Goal: Contribute content: Contribute content

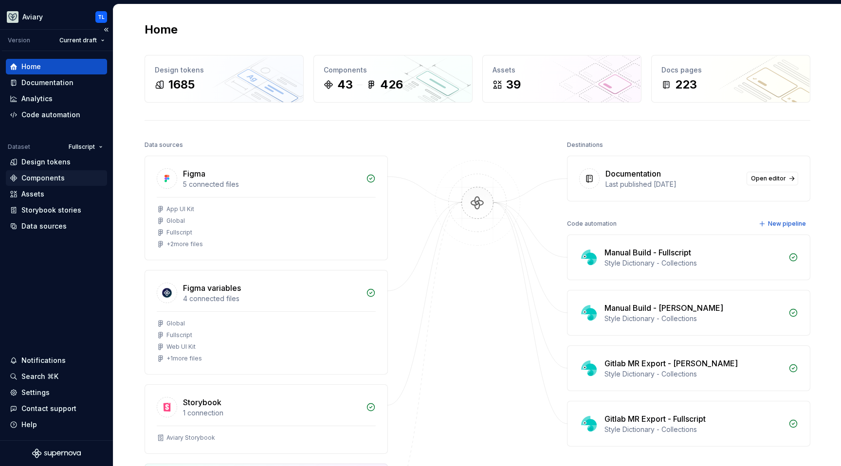
click at [47, 178] on div "Components" at bounding box center [42, 178] width 43 height 10
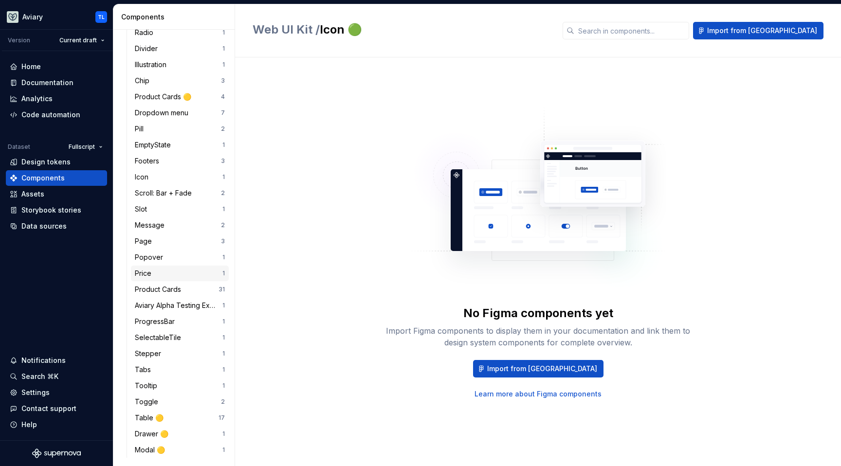
scroll to position [344, 0]
click at [162, 257] on div "Popover" at bounding box center [151, 256] width 32 height 10
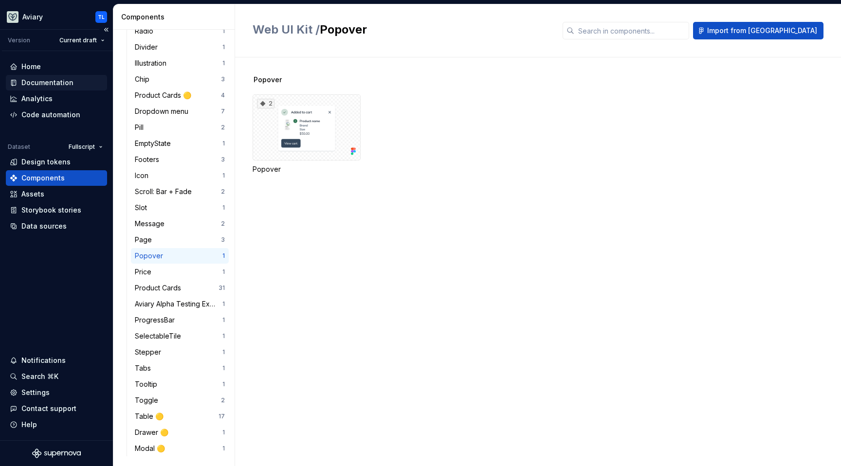
click at [70, 86] on div "Documentation" at bounding box center [47, 83] width 52 height 10
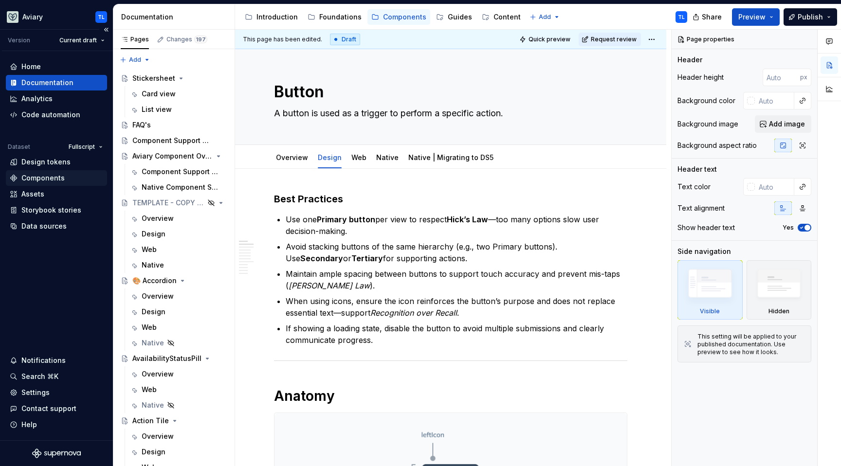
click at [64, 176] on div "Components" at bounding box center [56, 178] width 93 height 10
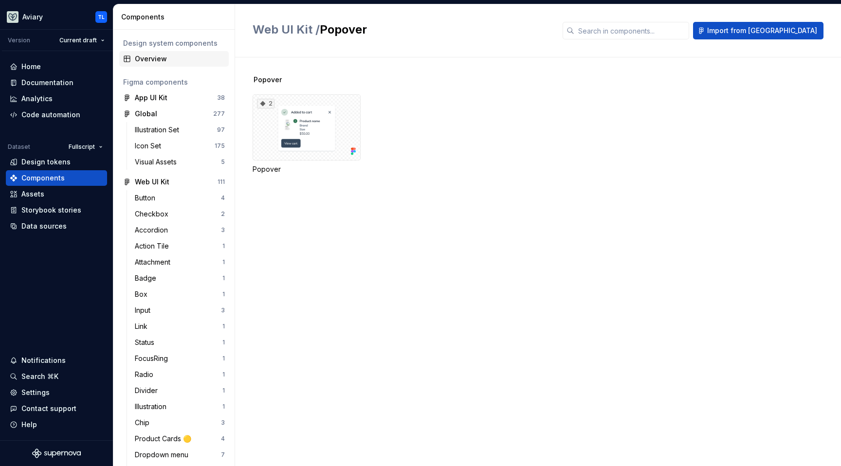
click at [153, 54] on div "Overview" at bounding box center [180, 59] width 90 height 10
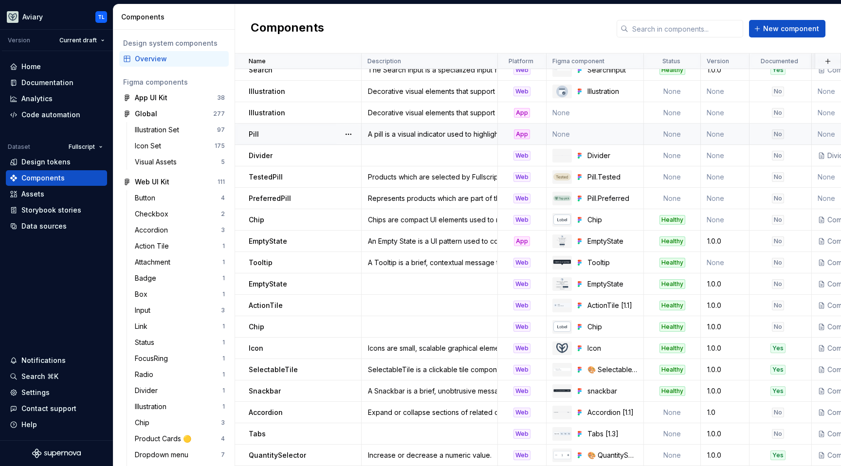
scroll to position [529, 0]
click at [310, 387] on div "Snackbar" at bounding box center [305, 391] width 112 height 10
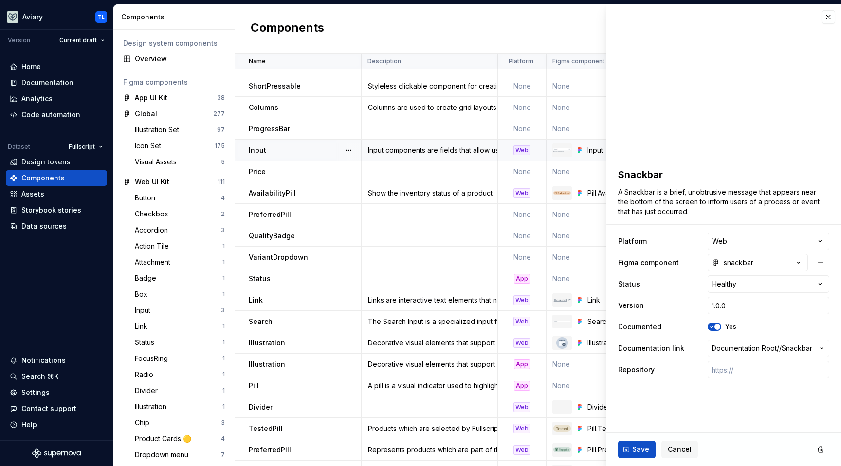
scroll to position [105, 0]
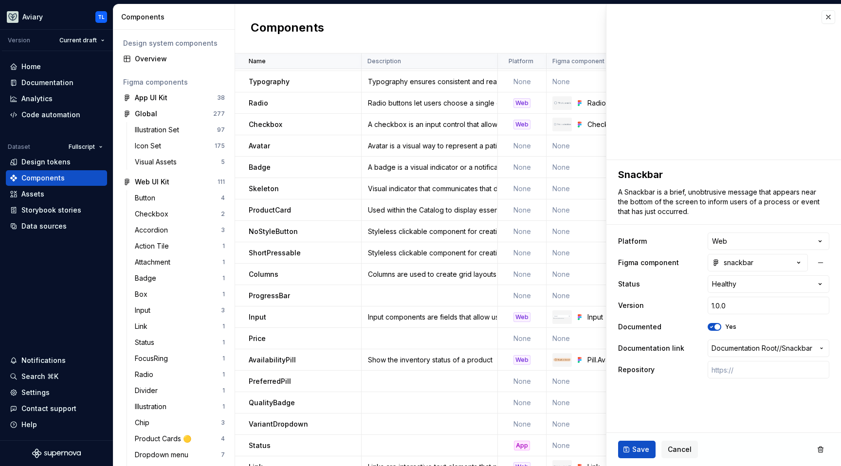
click at [561, 25] on div "Components New component" at bounding box center [538, 28] width 606 height 49
click at [554, 25] on div "Components New component" at bounding box center [538, 28] width 606 height 49
click at [827, 18] on button "button" at bounding box center [829, 17] width 14 height 14
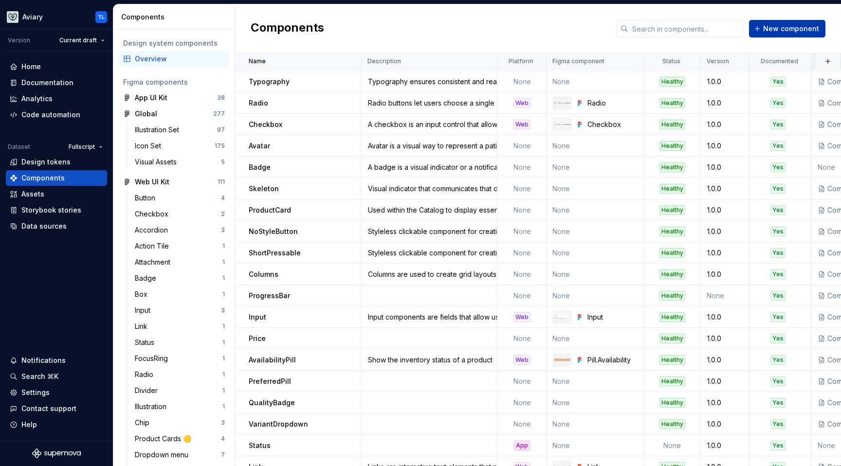
click at [786, 26] on span "New component" at bounding box center [791, 29] width 56 height 10
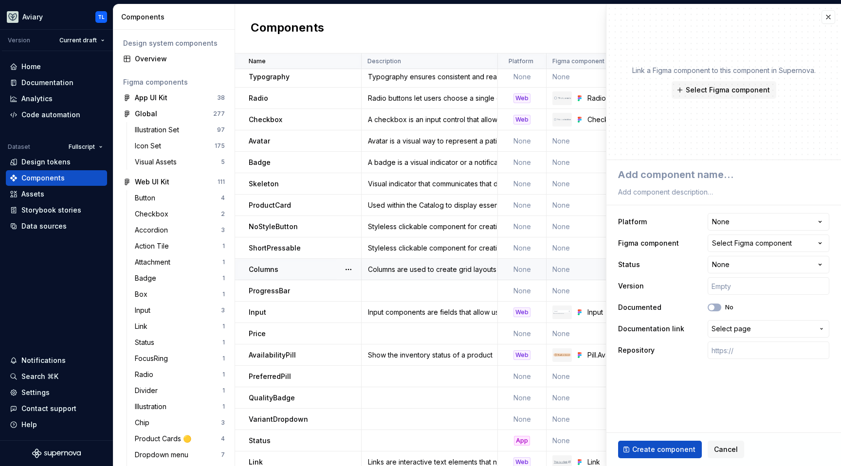
scroll to position [121, 0]
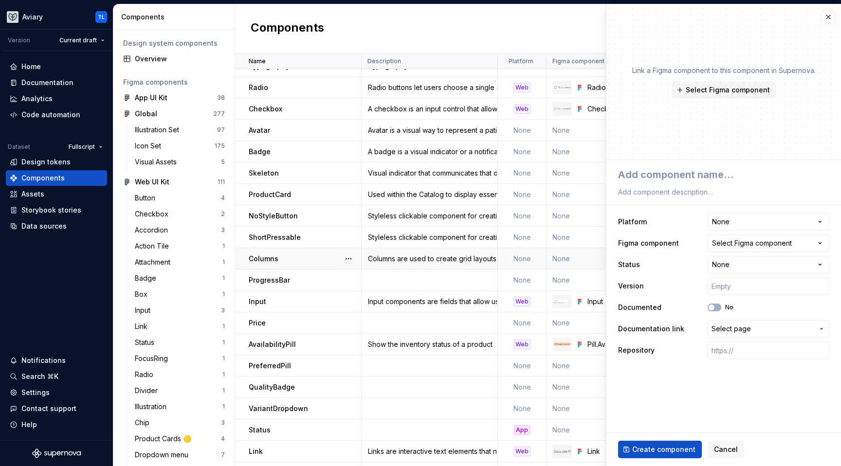
type textarea "*"
click at [385, 28] on div "Components New component" at bounding box center [538, 28] width 606 height 49
click at [385, 27] on div "Components New component" at bounding box center [538, 28] width 606 height 49
click at [832, 19] on button "button" at bounding box center [829, 17] width 14 height 14
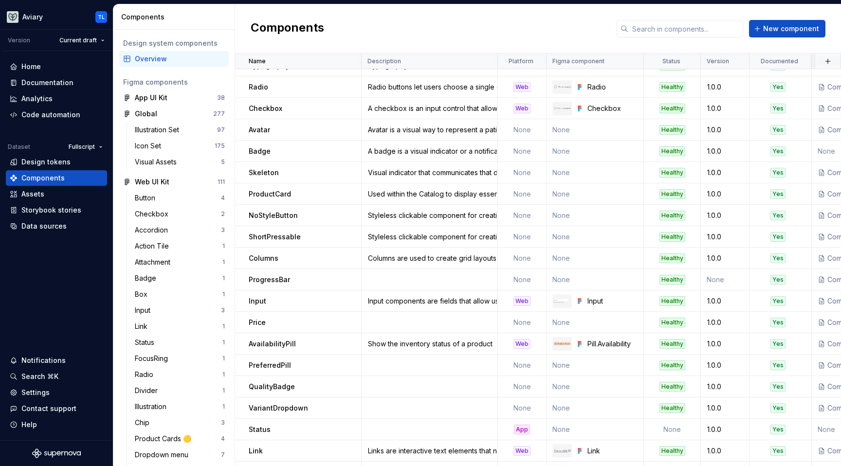
click at [827, 16] on div "Components New component" at bounding box center [538, 28] width 606 height 49
click at [644, 26] on input "text" at bounding box center [685, 29] width 115 height 18
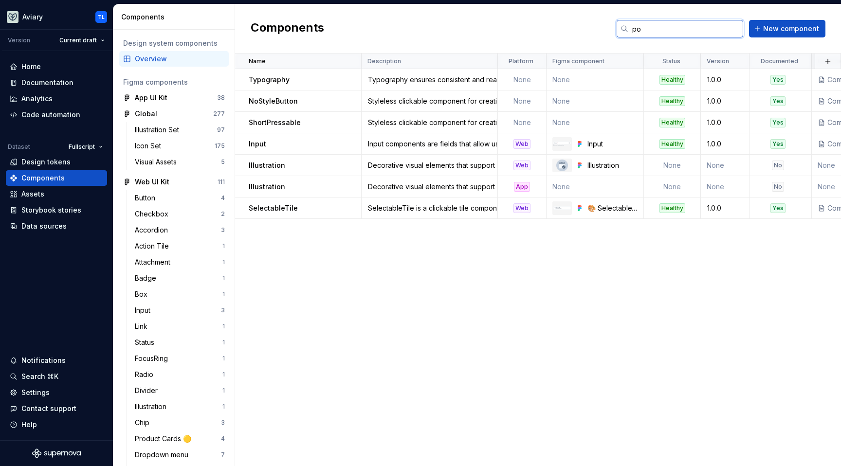
type input "p"
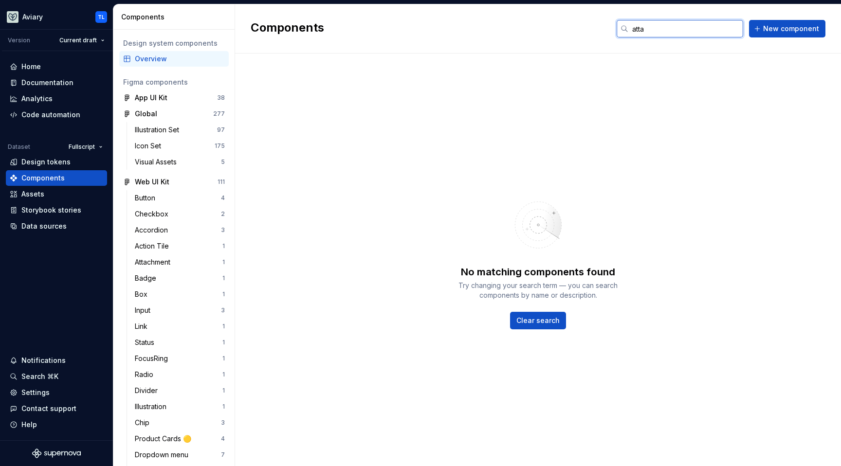
type input "attac"
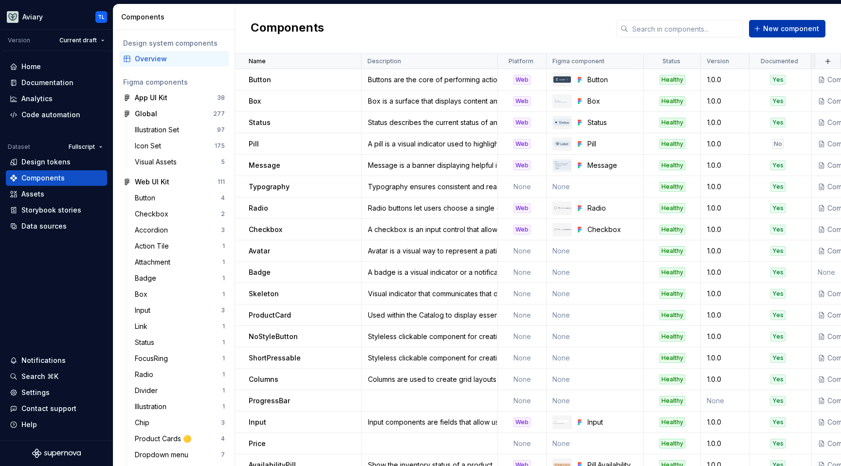
click at [791, 24] on span "New component" at bounding box center [791, 29] width 56 height 10
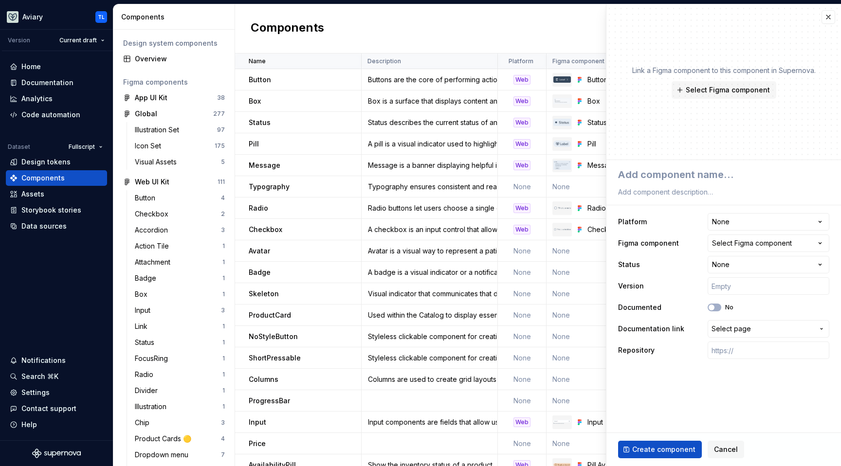
type textarea "*"
type textarea "A"
type textarea "*"
type textarea "At"
type textarea "*"
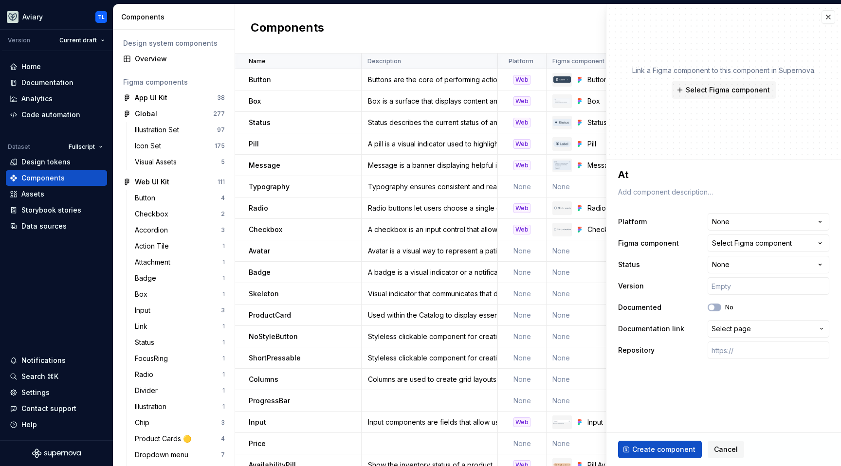
type textarea "Att"
type textarea "*"
type textarea "Atta"
type textarea "*"
type textarea "Attac"
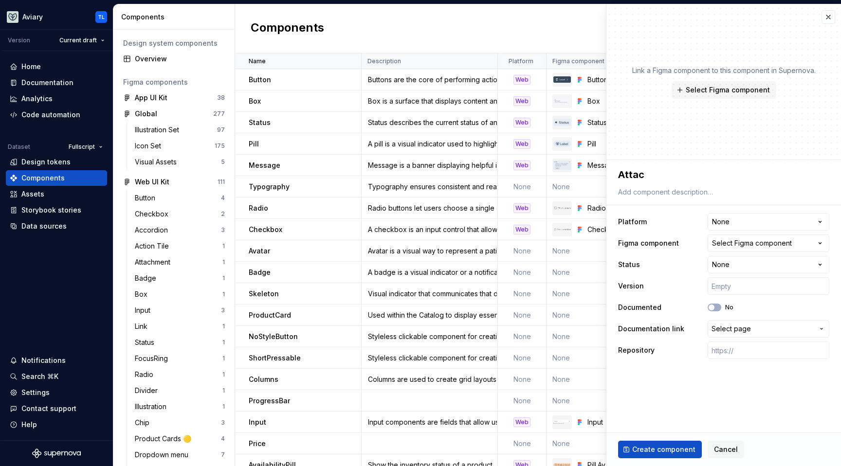
type textarea "*"
type textarea "Attach"
type textarea "*"
type textarea "Attachg"
type textarea "*"
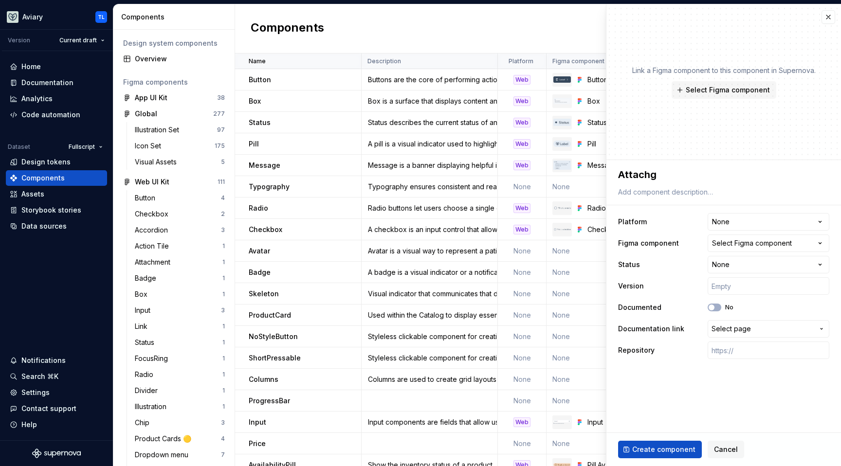
type textarea "Attachgm"
type textarea "*"
type textarea "Attachg"
type textarea "*"
type textarea "Attach"
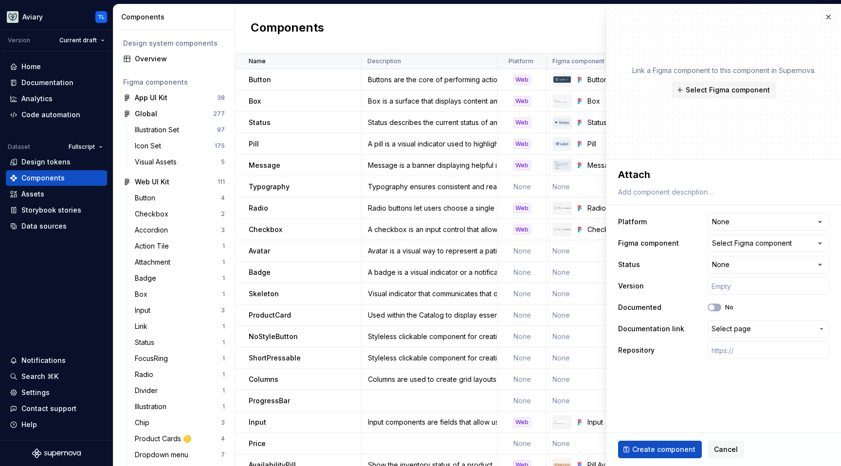
type textarea "*"
type textarea "Attachme"
type textarea "*"
type textarea "Attachmen"
type textarea "*"
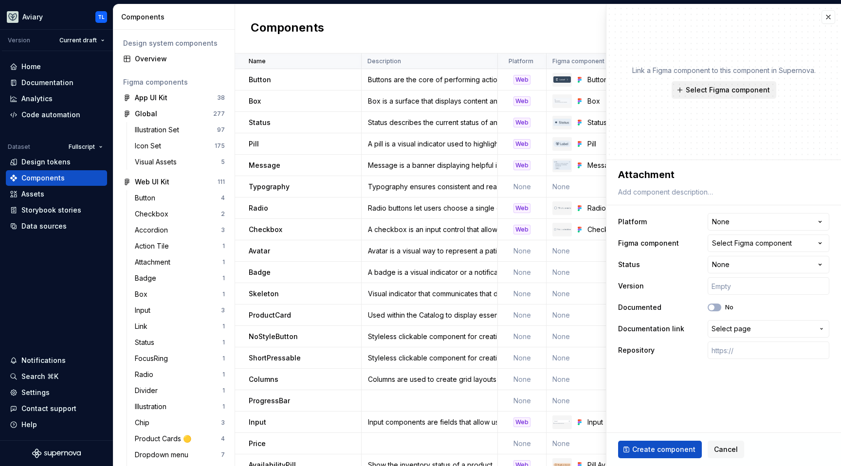
type textarea "Attachment"
click at [712, 87] on span "Select Figma component" at bounding box center [728, 90] width 84 height 10
type textarea "*"
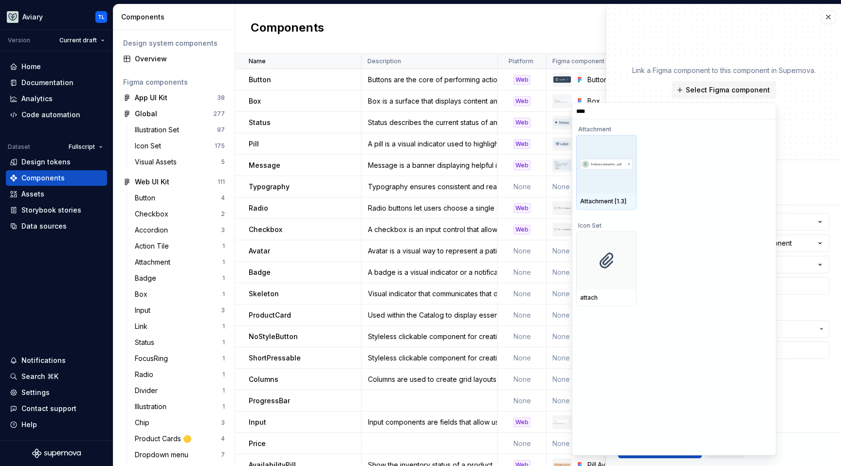
type input "*****"
click at [615, 160] on img at bounding box center [606, 164] width 53 height 11
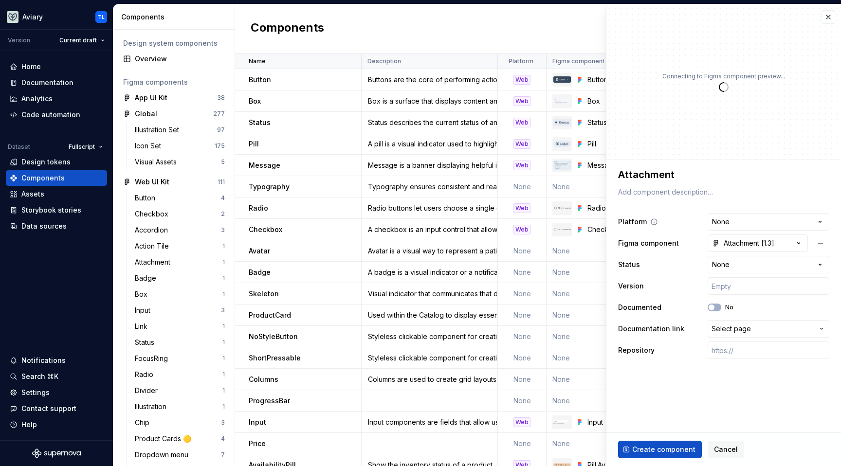
type textarea "*"
click at [731, 221] on html "Aviary TL Version Current draft Home Documentation Analytics Code automation Da…" at bounding box center [420, 233] width 841 height 466
select select "**********"
type textarea "*"
click at [738, 287] on input "text" at bounding box center [769, 286] width 122 height 18
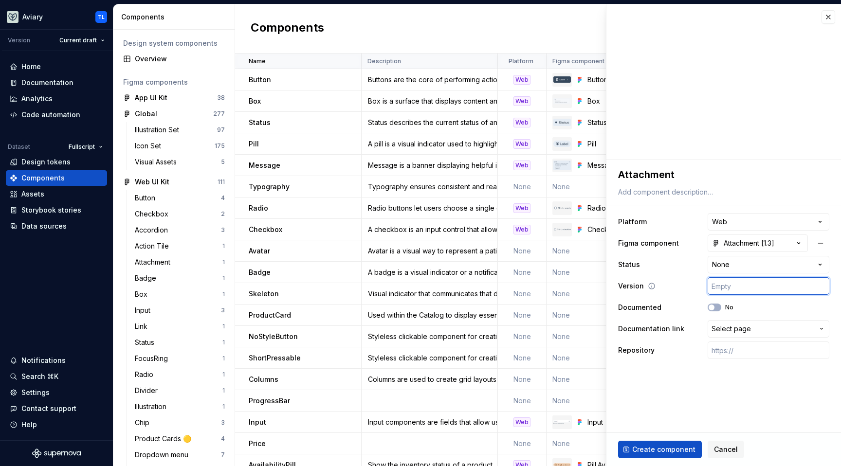
type textarea "*"
type input "a"
click at [759, 288] on input "a" at bounding box center [769, 286] width 122 height 18
drag, startPoint x: 747, startPoint y: 287, endPoint x: 704, endPoint y: 290, distance: 43.0
click at [704, 290] on div "Version a" at bounding box center [723, 286] width 211 height 18
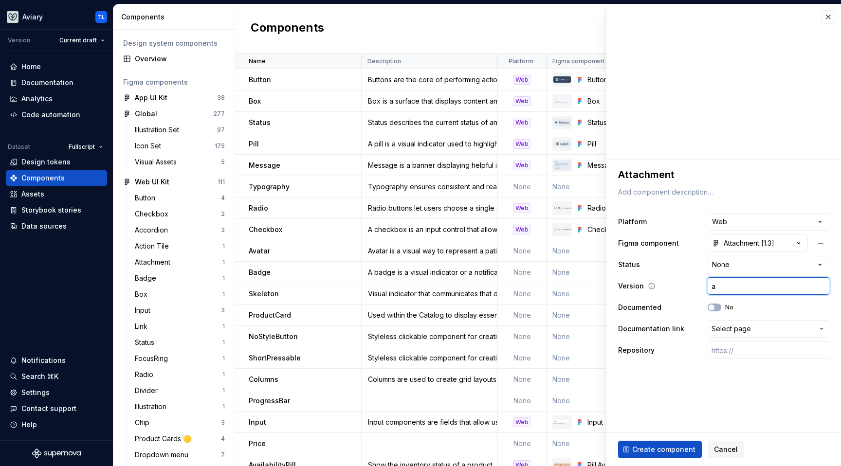
type textarea "*"
click at [742, 291] on input "text" at bounding box center [769, 286] width 122 height 18
type input "1.0.0"
type textarea "*"
type input "1.0."
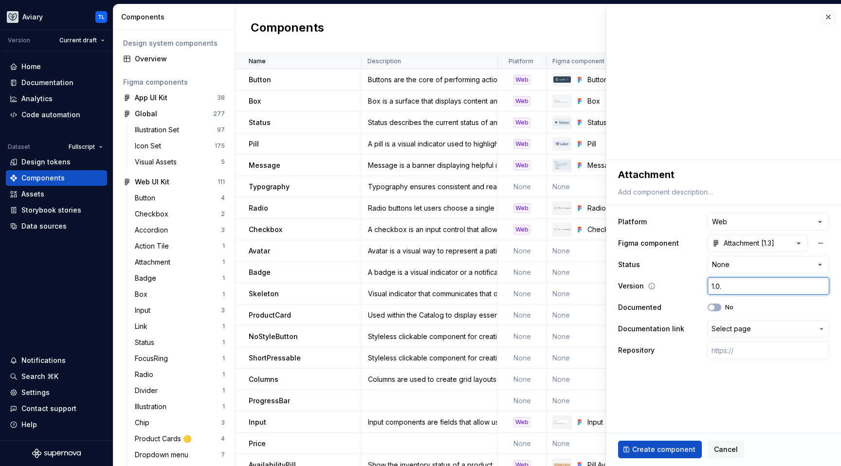
type textarea "*"
type input "1.0"
type textarea "*"
type input "1.02"
type textarea "*"
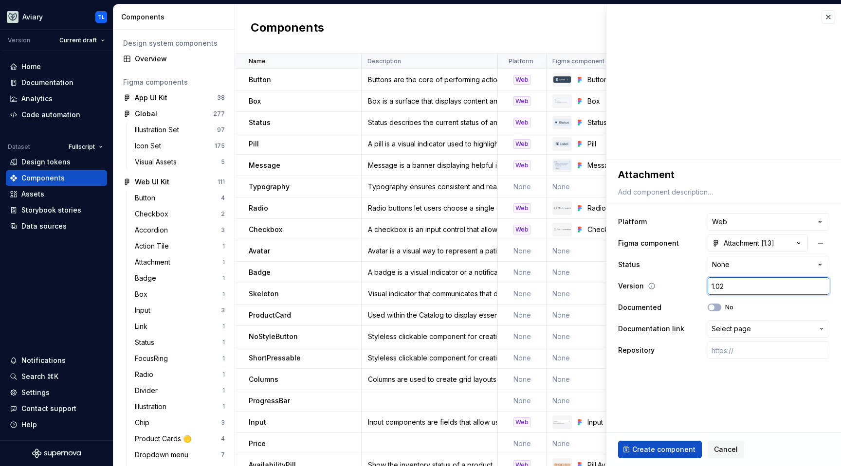
type input "1.0"
type textarea "*"
type input "1."
type textarea "*"
type input "1.3"
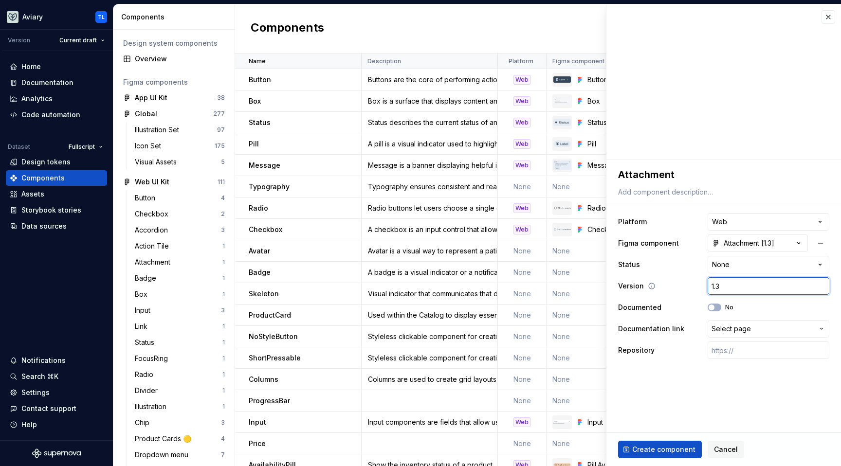
type textarea "*"
type input "1.3."
type textarea "*"
type input "1.3.0"
type textarea "*"
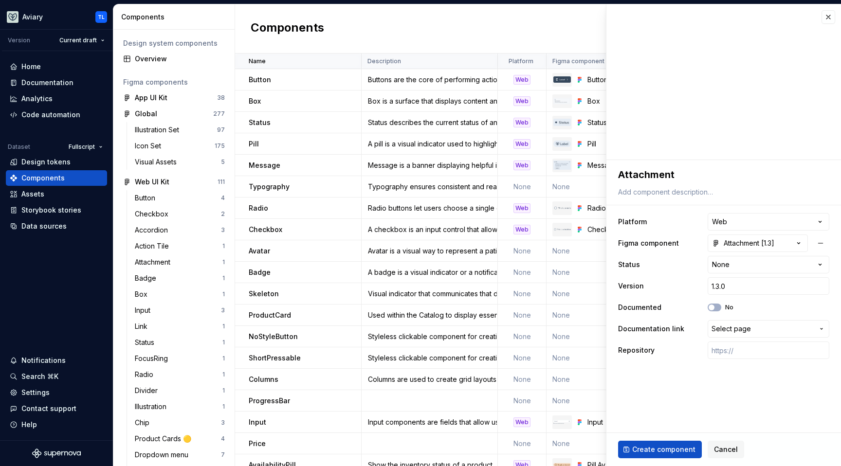
click at [705, 394] on fieldset "**********" at bounding box center [723, 313] width 235 height 306
click at [749, 331] on span "Select page" at bounding box center [731, 329] width 39 height 10
type input "attac"
type textarea "*"
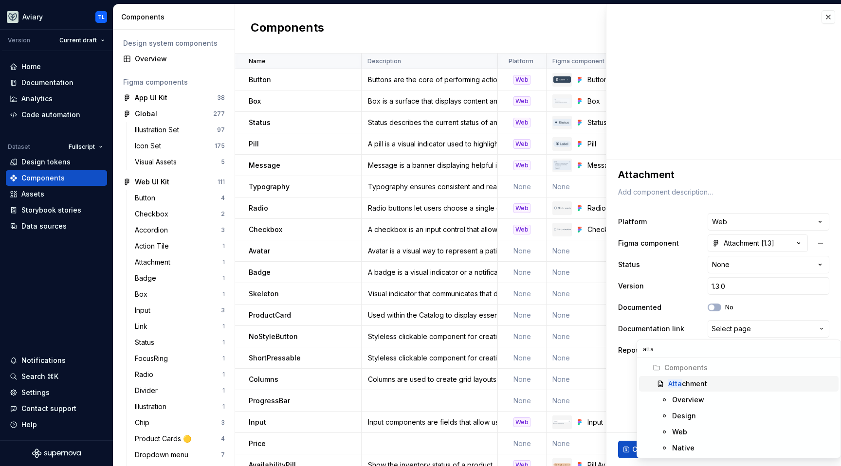
type input "atta"
click at [689, 379] on span "Atta chment" at bounding box center [739, 384] width 200 height 16
type textarea "*"
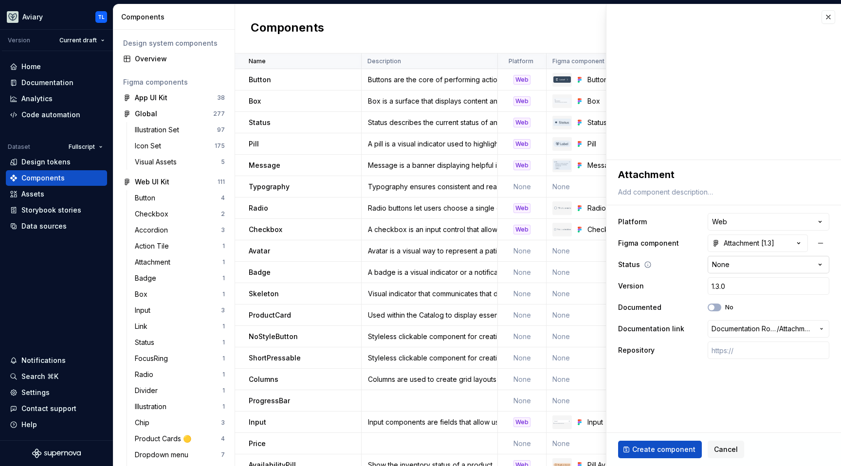
click at [759, 268] on html "Aviary TL Version Current draft Home Documentation Analytics Code automation Da…" at bounding box center [420, 233] width 841 height 466
select select "**********"
click at [656, 451] on span "Create component" at bounding box center [663, 450] width 63 height 10
type textarea "*"
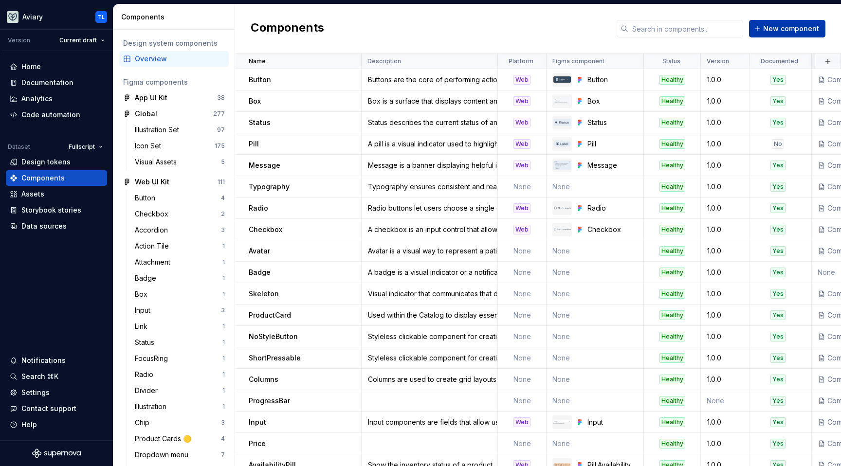
click at [783, 27] on span "New component" at bounding box center [791, 29] width 56 height 10
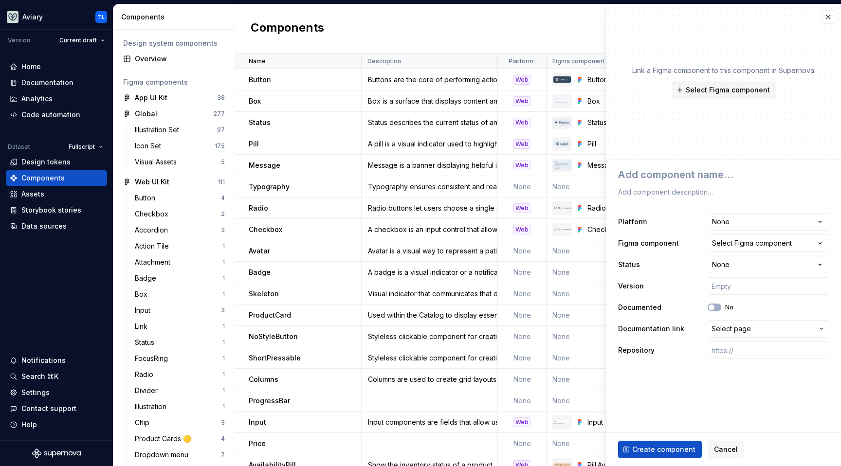
type textarea "*"
type textarea "P"
type textarea "*"
type textarea "Po"
type textarea "*"
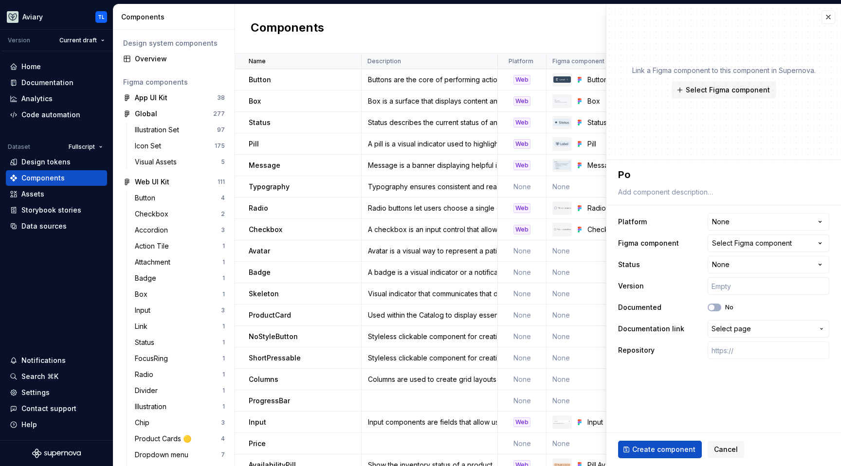
type textarea "Pop"
type textarea "*"
type textarea "Popo"
type textarea "*"
type textarea "[PERSON_NAME]"
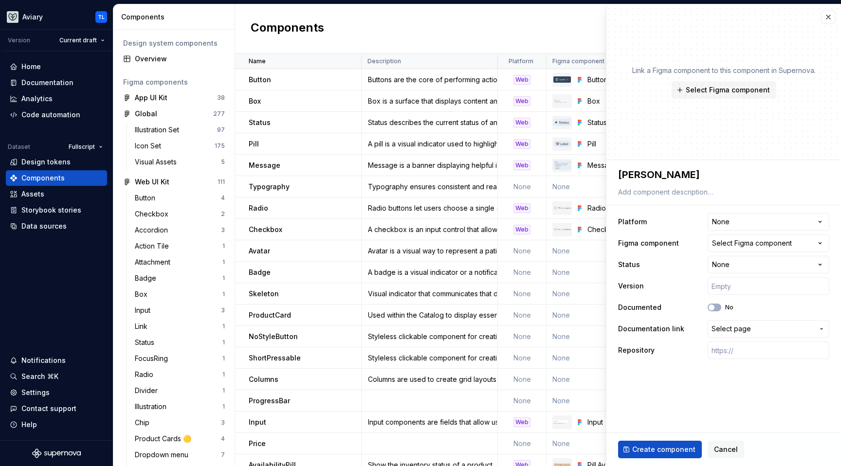
type textarea "*"
type textarea "Popover"
click at [749, 87] on span "Select Figma component" at bounding box center [728, 90] width 84 height 10
type textarea "*"
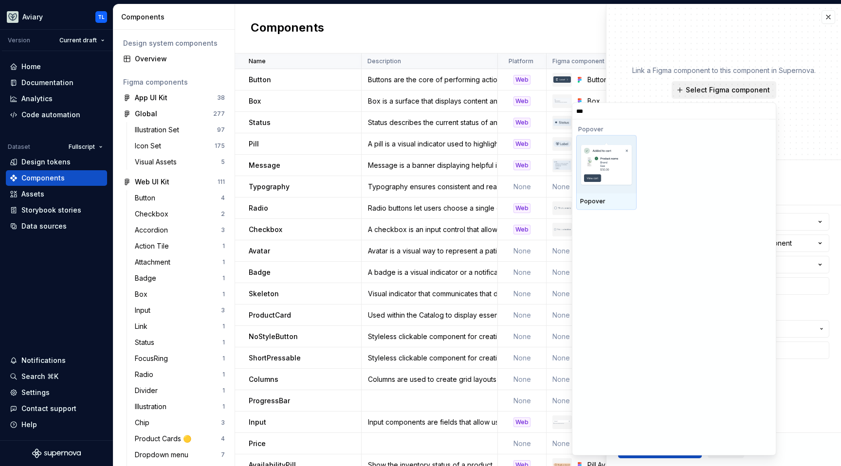
type input "****"
click at [600, 175] on img at bounding box center [606, 165] width 53 height 44
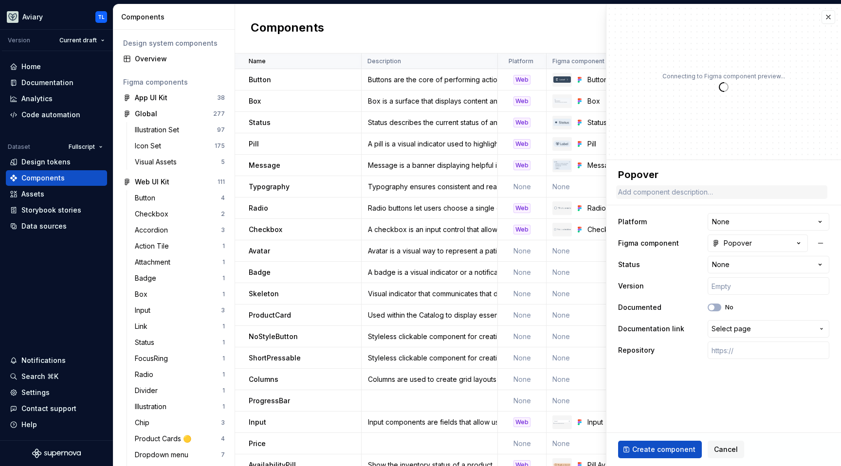
type textarea "*"
click at [744, 223] on html "Aviary TL Version Current draft Home Documentation Analytics Code automation Da…" at bounding box center [420, 233] width 841 height 466
select select "**********"
type textarea "*"
click at [737, 260] on html "Aviary TL Version Current draft Home Documentation Analytics Code automation Da…" at bounding box center [420, 233] width 841 height 466
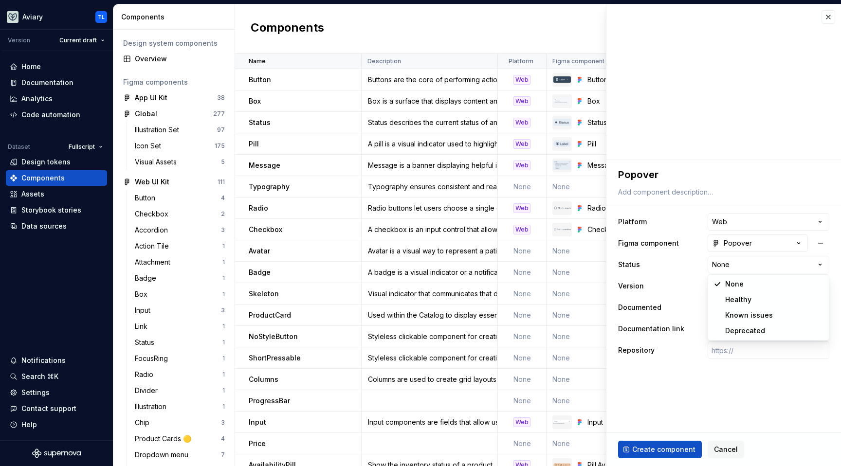
select select "**********"
type textarea "*"
click at [736, 287] on input "text" at bounding box center [769, 286] width 122 height 18
type input "1.0.0"
type textarea "*"
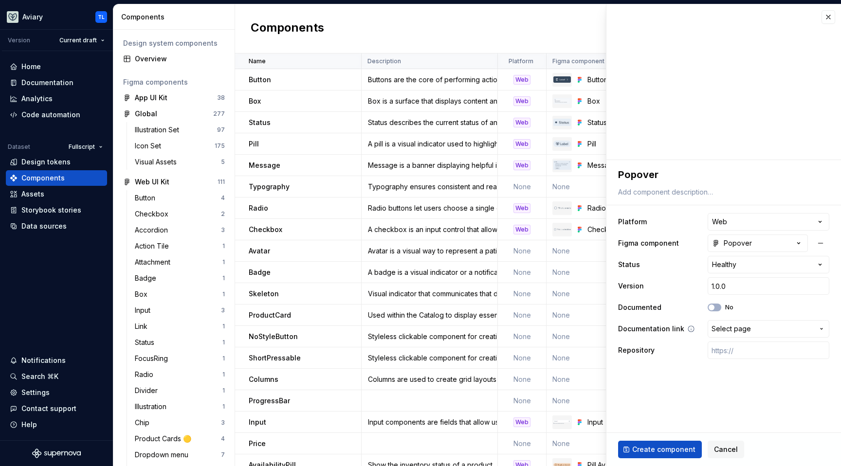
click at [755, 329] on span "Select page" at bounding box center [763, 329] width 102 height 10
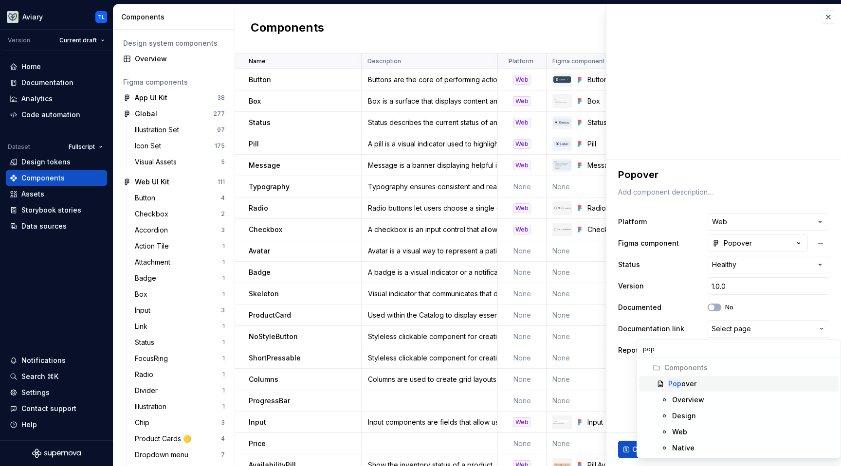
type input "pop"
click at [704, 382] on div "Pop over" at bounding box center [751, 384] width 166 height 10
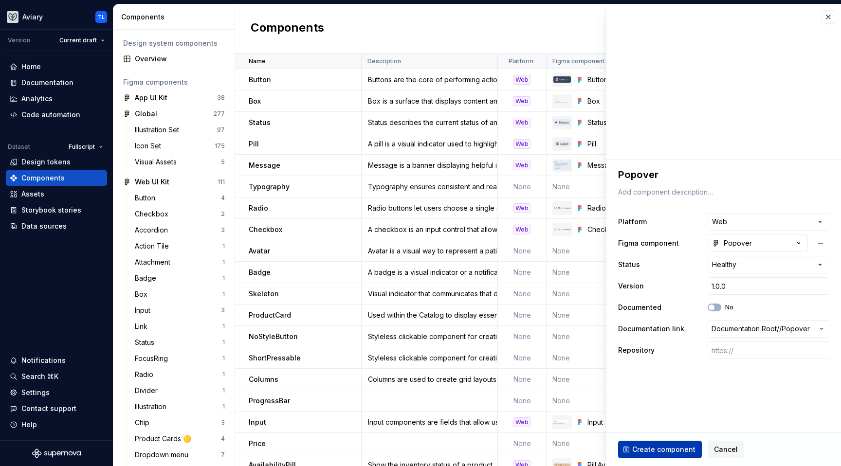
click at [666, 447] on span "Create component" at bounding box center [663, 450] width 63 height 10
type textarea "*"
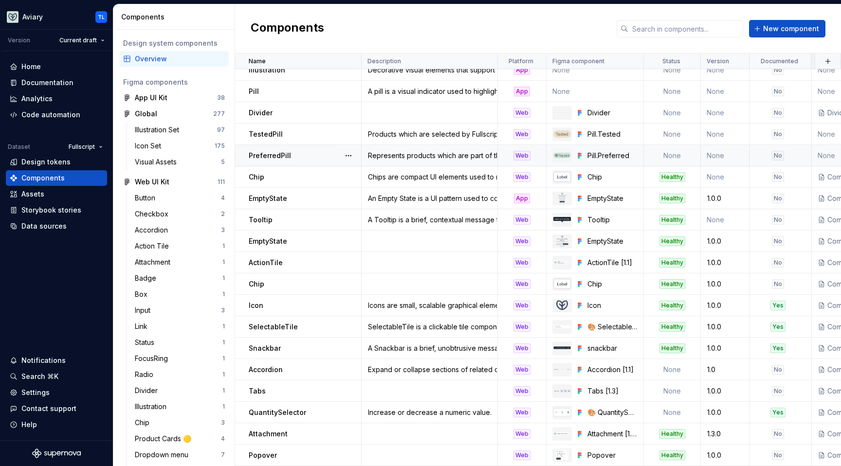
scroll to position [572, 0]
click at [778, 194] on div "No" at bounding box center [778, 199] width 12 height 10
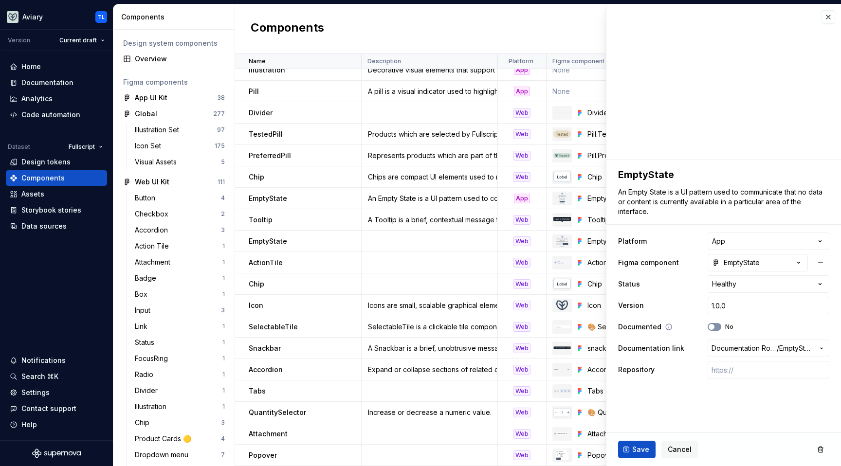
click at [719, 327] on button "No" at bounding box center [715, 327] width 14 height 8
click at [417, 29] on div "Components New component" at bounding box center [538, 28] width 606 height 49
click at [825, 16] on button "button" at bounding box center [829, 17] width 14 height 14
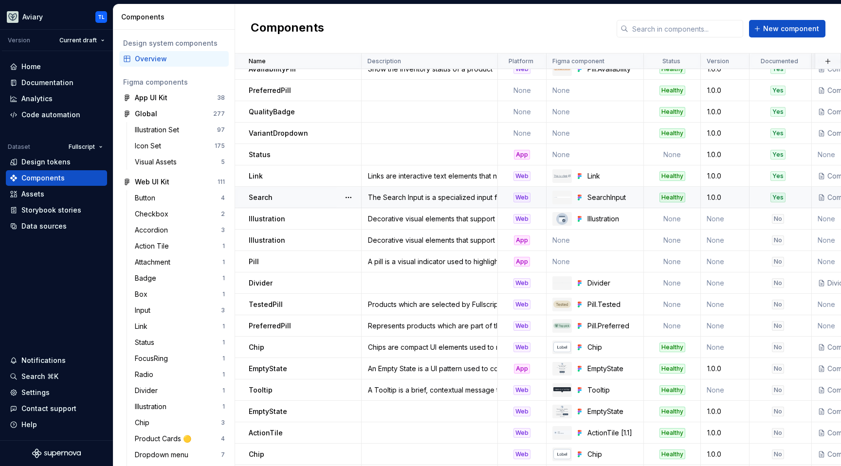
scroll to position [397, 0]
click at [777, 340] on td "No" at bounding box center [781, 346] width 62 height 21
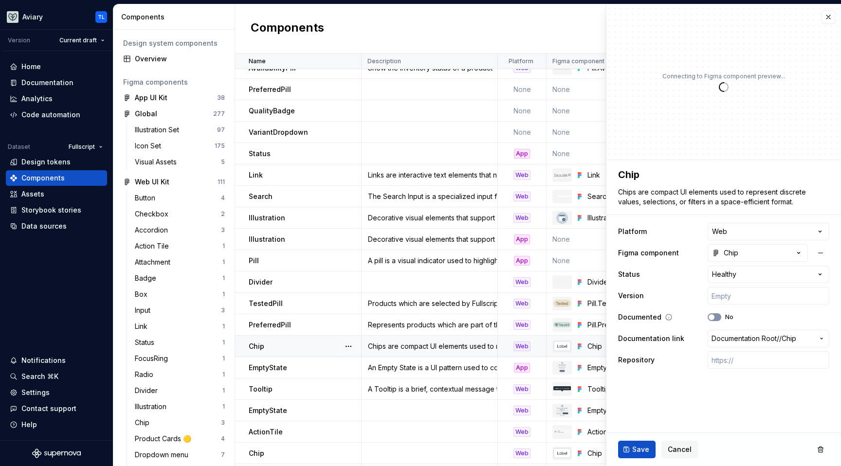
click at [718, 316] on button "No" at bounding box center [715, 317] width 14 height 8
click at [639, 447] on span "Save" at bounding box center [640, 450] width 17 height 10
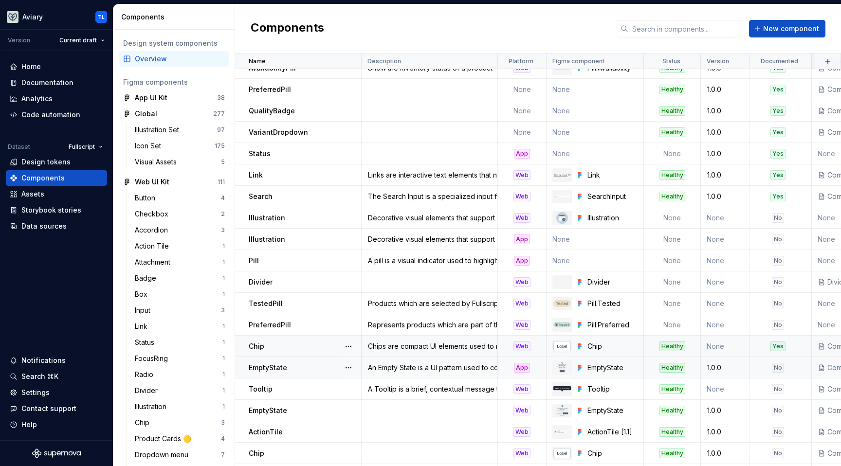
click at [778, 365] on div "No" at bounding box center [778, 368] width 12 height 10
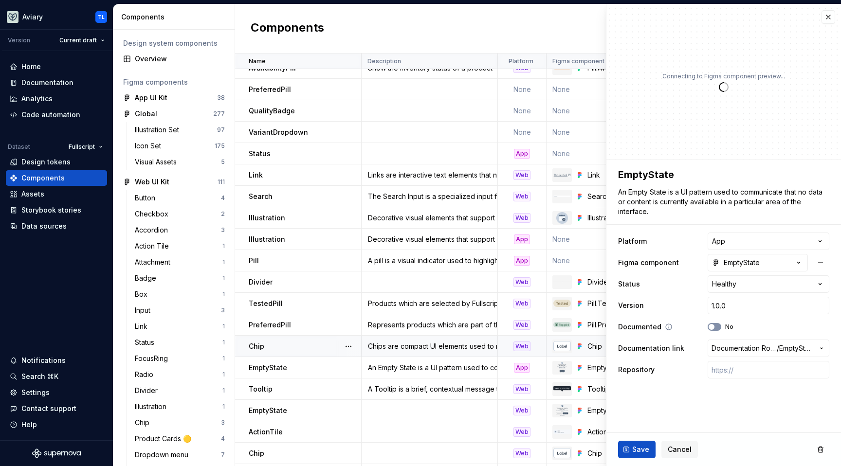
click at [715, 325] on icon "button" at bounding box center [712, 327] width 8 height 6
click at [638, 448] on span "Save" at bounding box center [640, 450] width 17 height 10
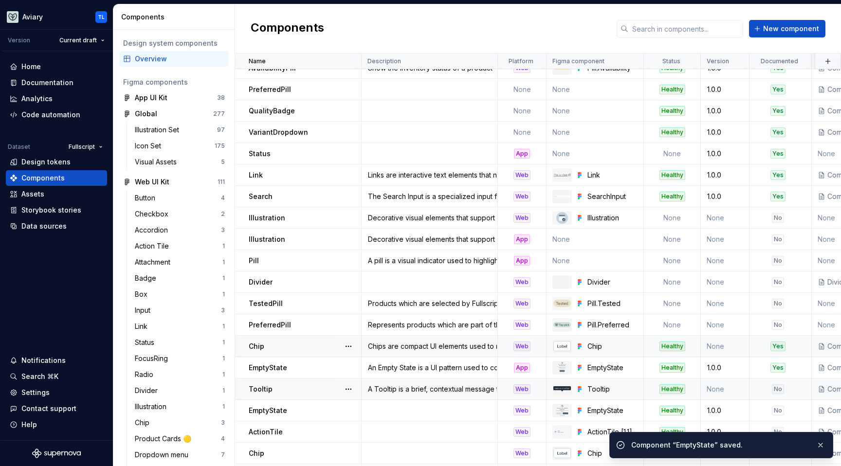
click at [777, 388] on div "No" at bounding box center [778, 390] width 12 height 10
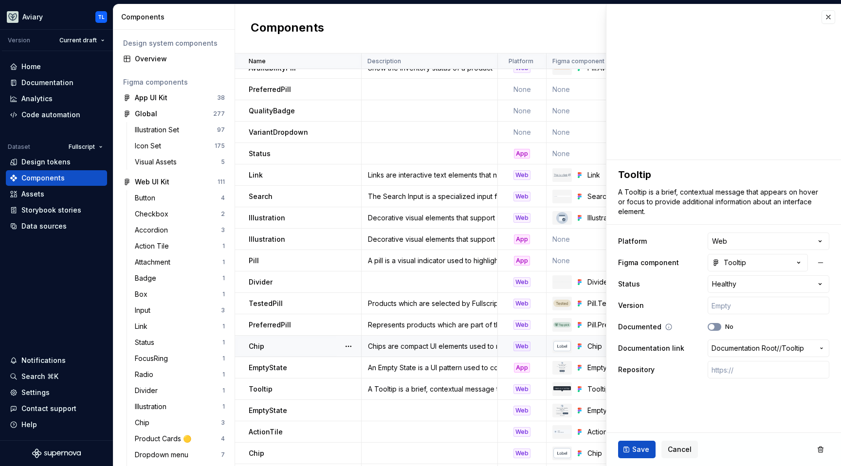
click at [716, 327] on button "No" at bounding box center [715, 327] width 14 height 8
click at [636, 458] on button "Save" at bounding box center [636, 450] width 37 height 18
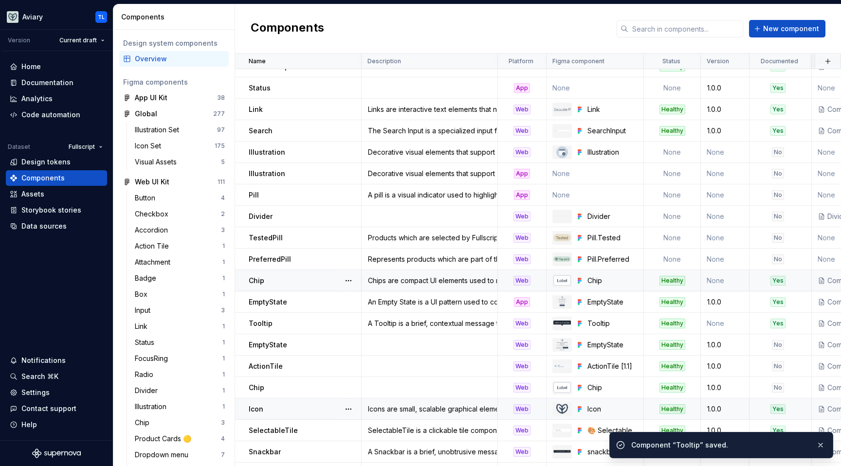
scroll to position [473, 0]
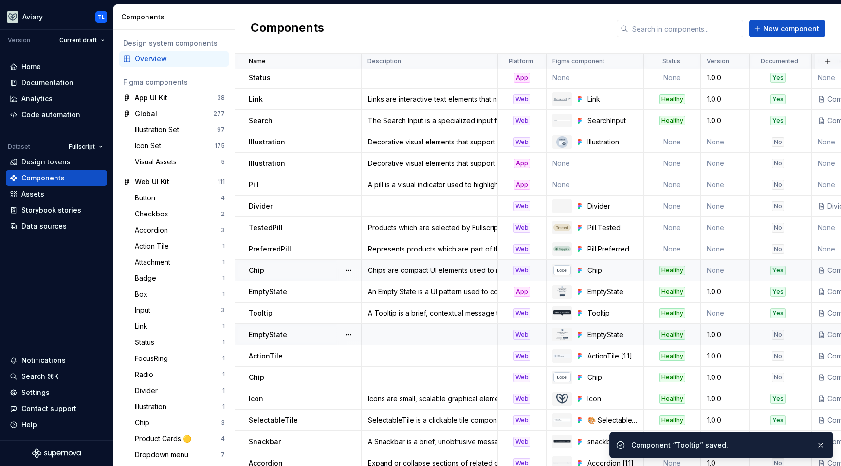
click at [778, 335] on div "No" at bounding box center [778, 335] width 12 height 10
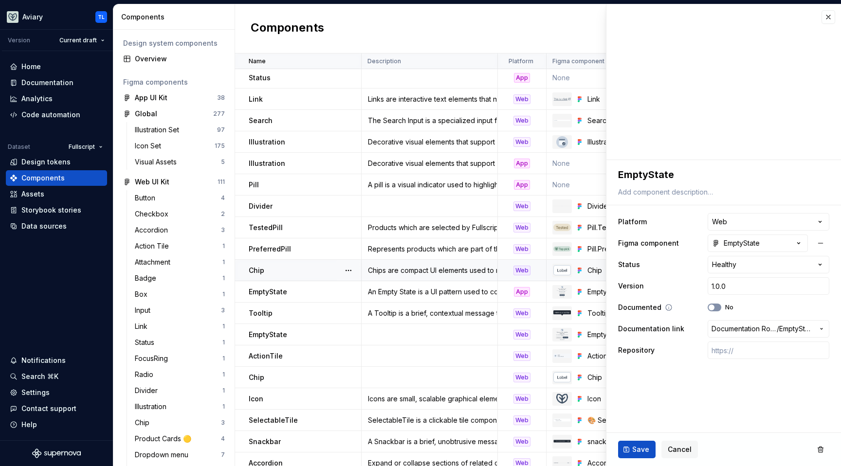
click at [720, 309] on button "No" at bounding box center [715, 308] width 14 height 8
click at [639, 452] on span "Save" at bounding box center [640, 450] width 17 height 10
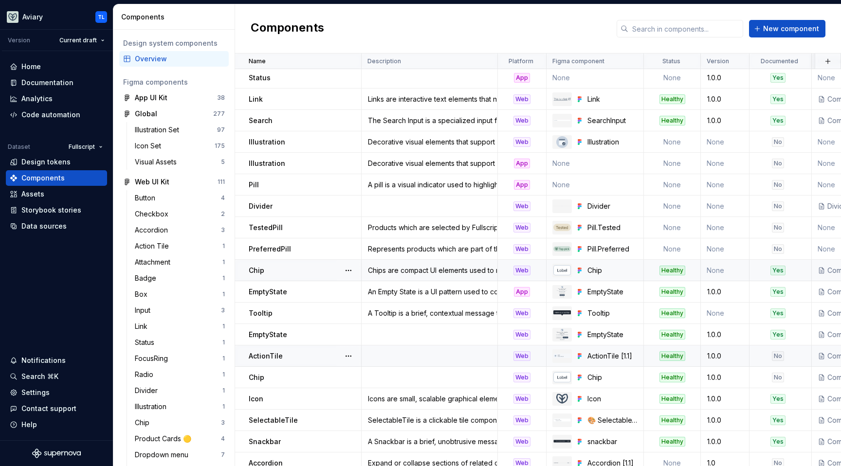
click at [776, 355] on div "No" at bounding box center [778, 356] width 12 height 10
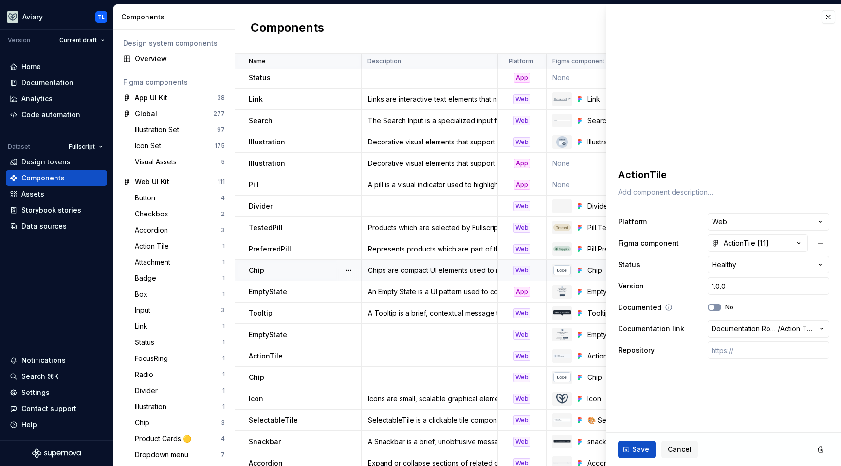
click at [716, 311] on button "No" at bounding box center [715, 308] width 14 height 8
click at [637, 450] on span "Save" at bounding box center [640, 450] width 17 height 10
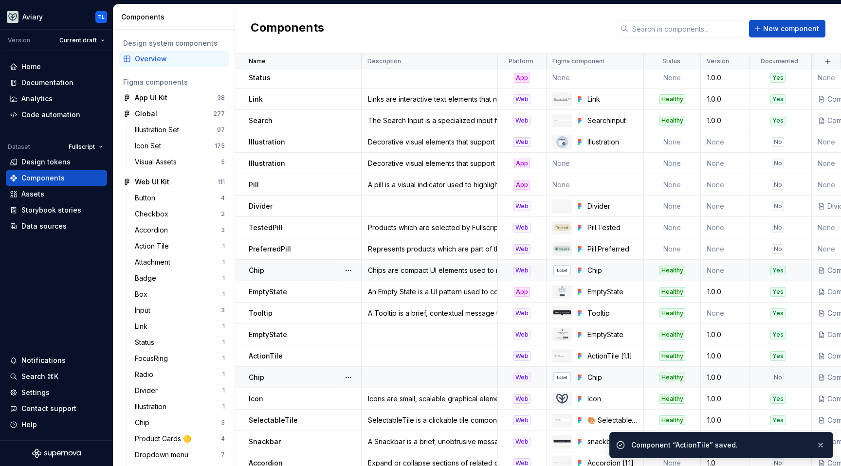
click at [780, 378] on div "No" at bounding box center [778, 378] width 12 height 10
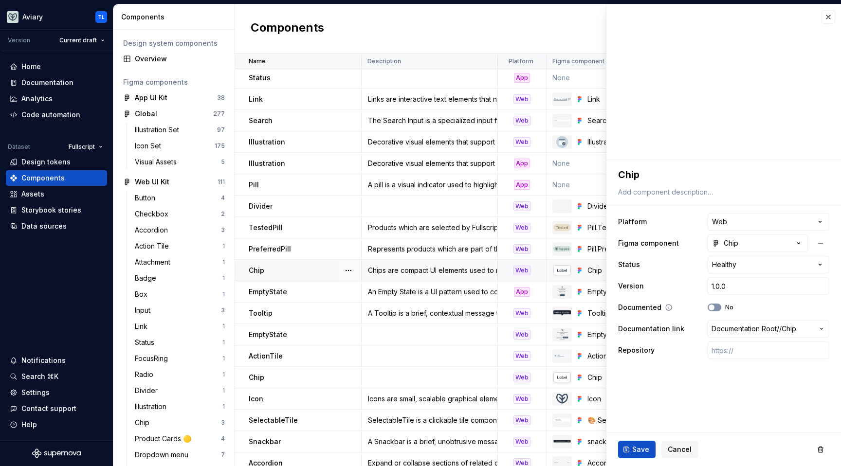
click at [715, 306] on icon "button" at bounding box center [712, 308] width 8 height 6
click at [637, 449] on span "Save" at bounding box center [640, 450] width 17 height 10
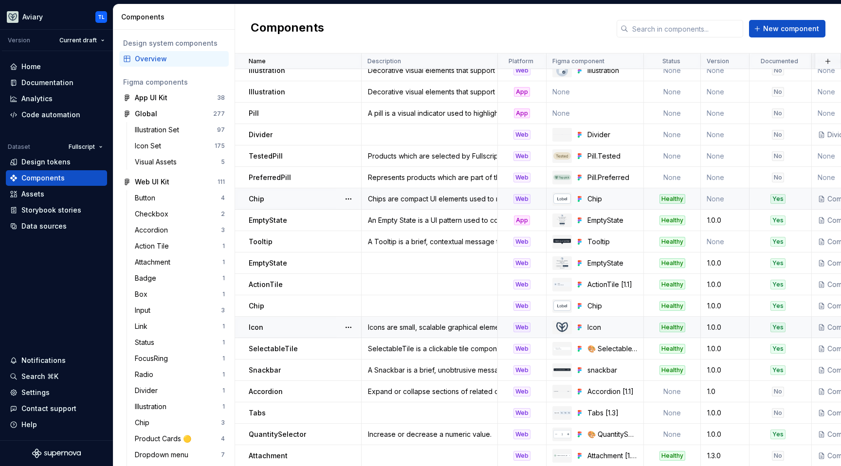
scroll to position [572, 0]
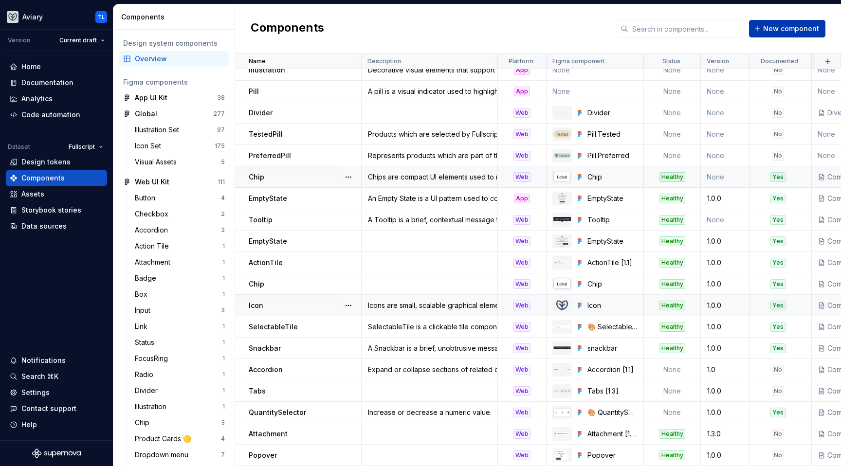
click at [776, 26] on span "New component" at bounding box center [791, 29] width 56 height 10
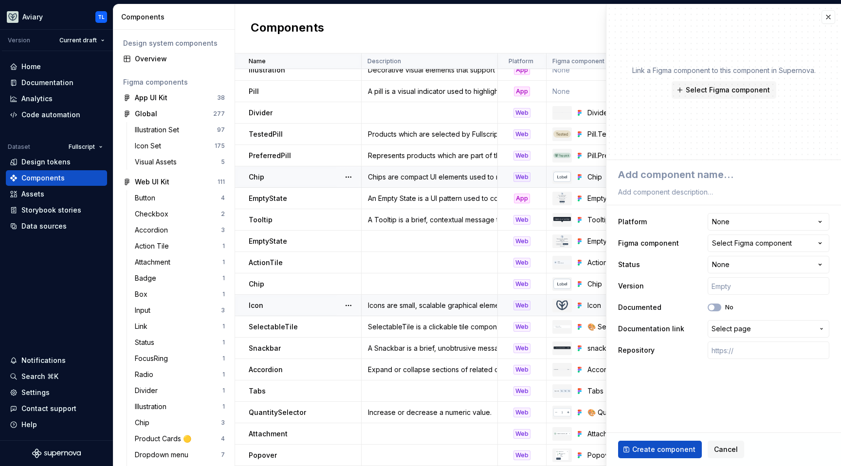
click at [721, 103] on div "Link a Figma component to this component in Supernova. Select Figma component" at bounding box center [723, 82] width 235 height 156
click at [721, 94] on span "Select Figma component" at bounding box center [728, 90] width 84 height 10
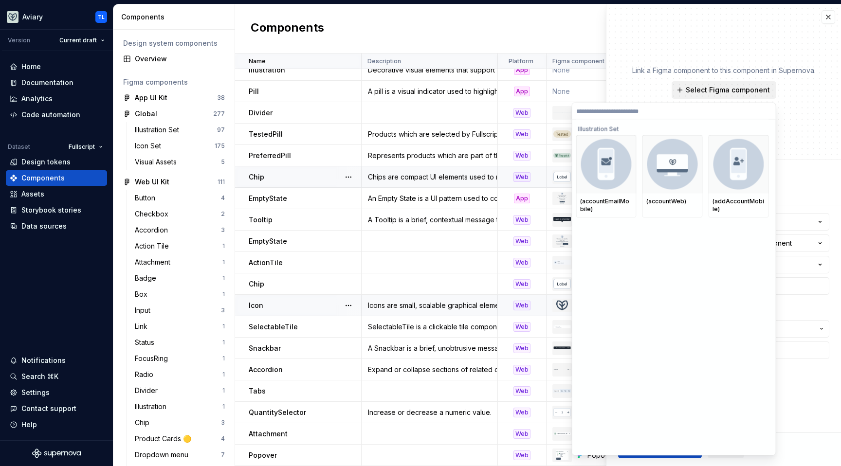
type textarea "*"
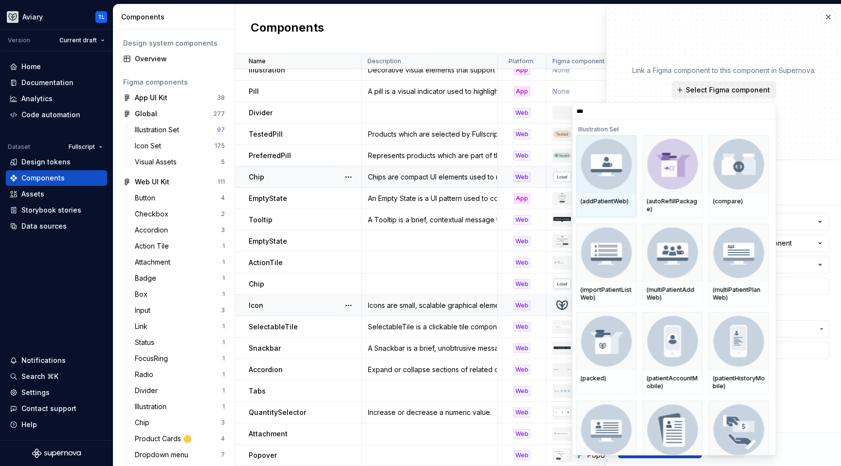
type input "****"
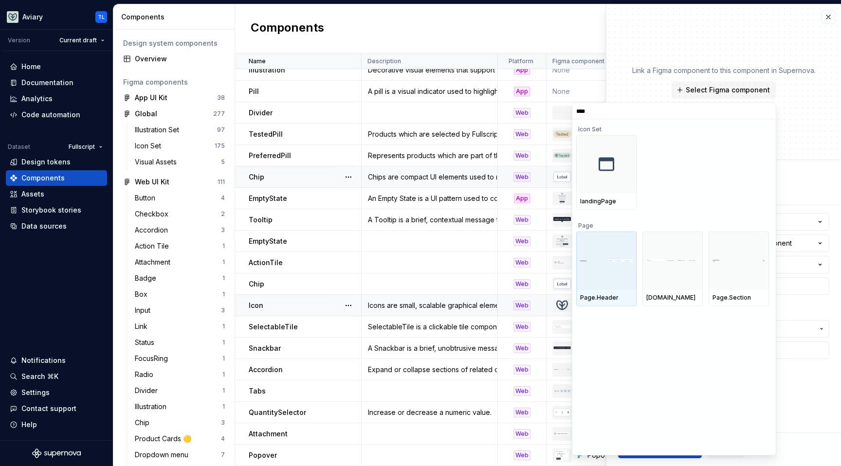
click at [615, 266] on div at bounding box center [606, 261] width 60 height 58
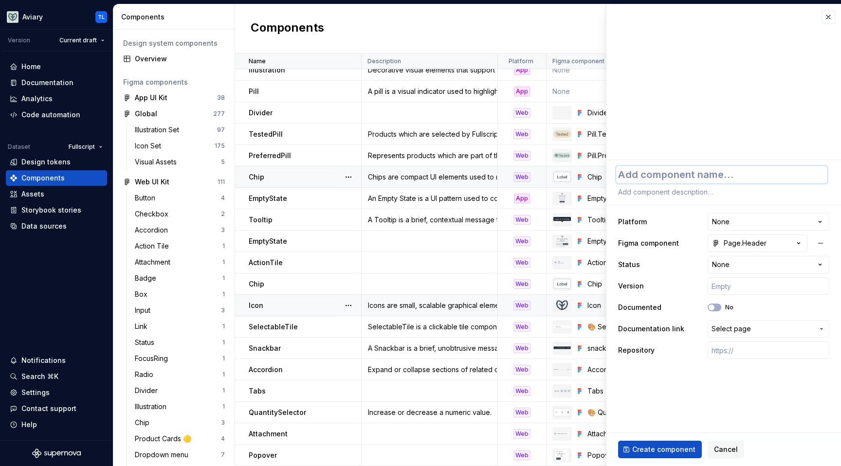
click at [656, 174] on textarea at bounding box center [721, 175] width 211 height 18
type textarea "*"
type textarea "P"
type textarea "*"
type textarea "Pa"
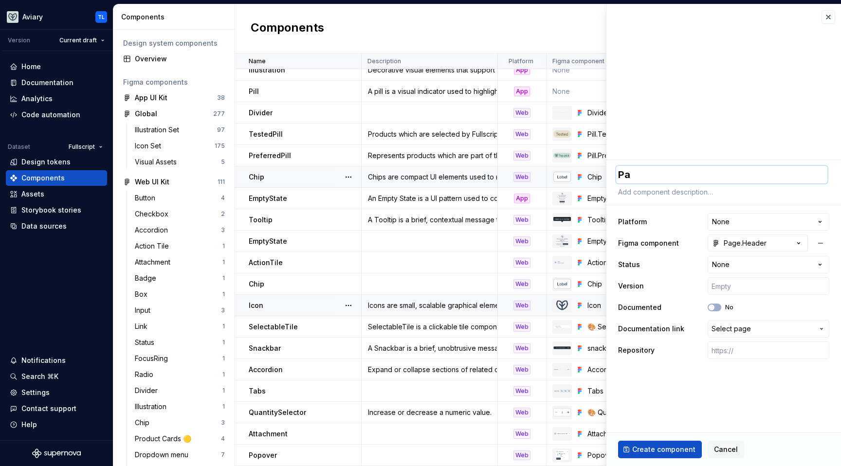
type textarea "*"
type textarea "Pag"
type textarea "*"
type textarea "Page"
click at [756, 220] on html "Aviary TL Version Current draft Home Documentation Analytics Code automation Da…" at bounding box center [420, 233] width 841 height 466
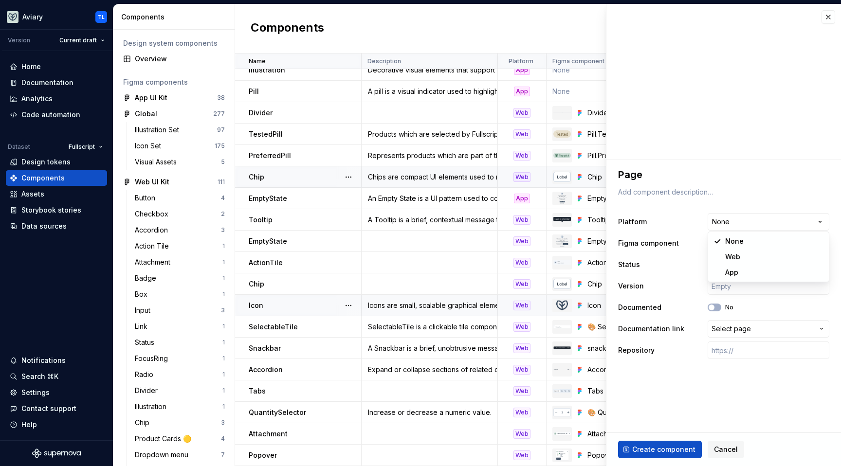
select select "**********"
type textarea "*"
click at [737, 266] on html "Aviary TL Version Current draft Home Documentation Analytics Code automation Da…" at bounding box center [420, 233] width 841 height 466
select select "**********"
type textarea "*"
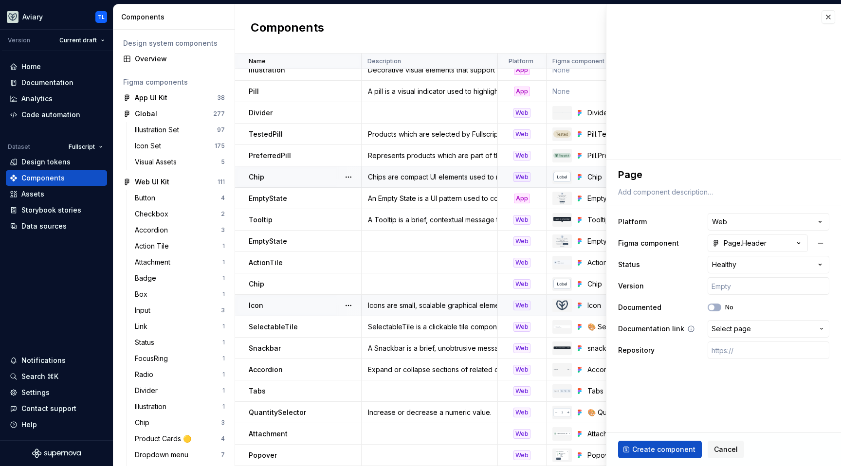
click at [729, 331] on span "Select page" at bounding box center [731, 329] width 39 height 10
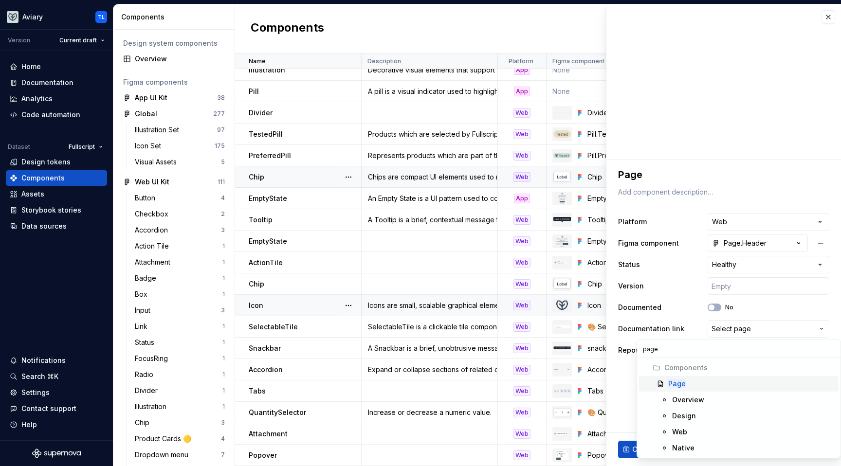
type input "page"
click at [704, 384] on div "Page" at bounding box center [751, 384] width 166 height 10
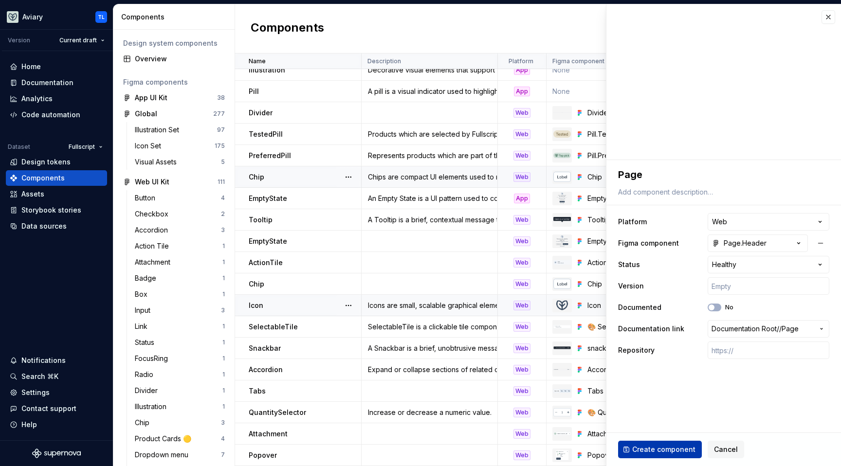
click at [673, 448] on span "Create component" at bounding box center [663, 450] width 63 height 10
type textarea "*"
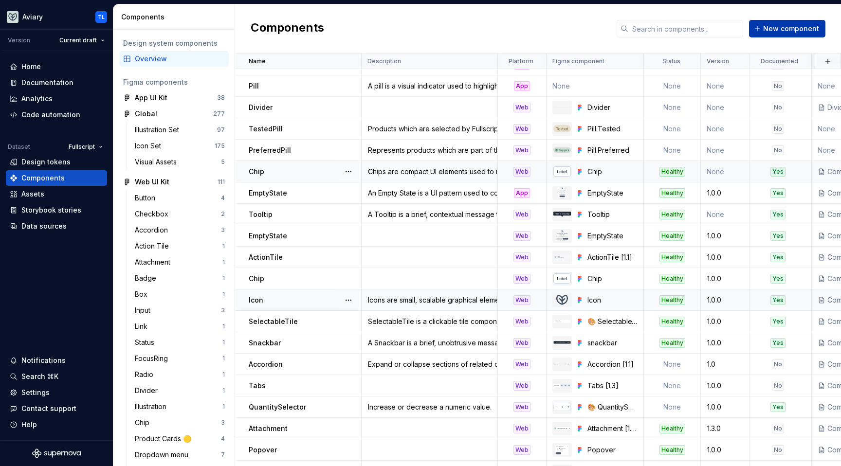
click at [770, 26] on span "New component" at bounding box center [791, 29] width 56 height 10
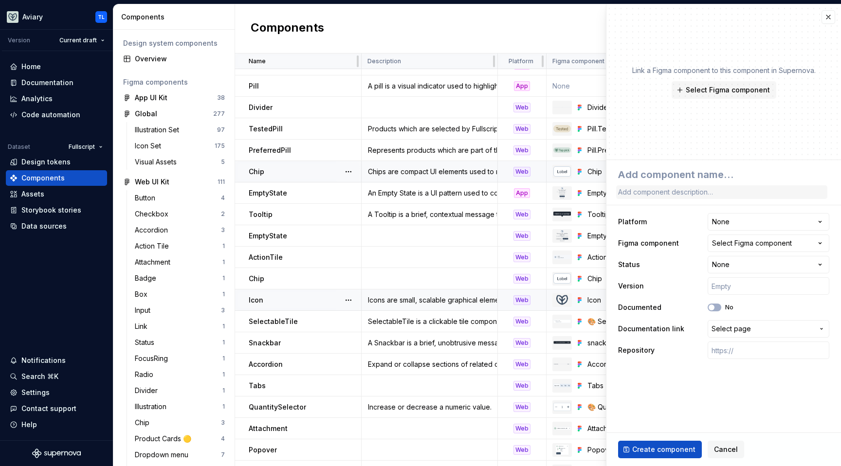
type textarea "*"
type textarea "F"
type textarea "*"
type textarea "Fo"
type textarea "*"
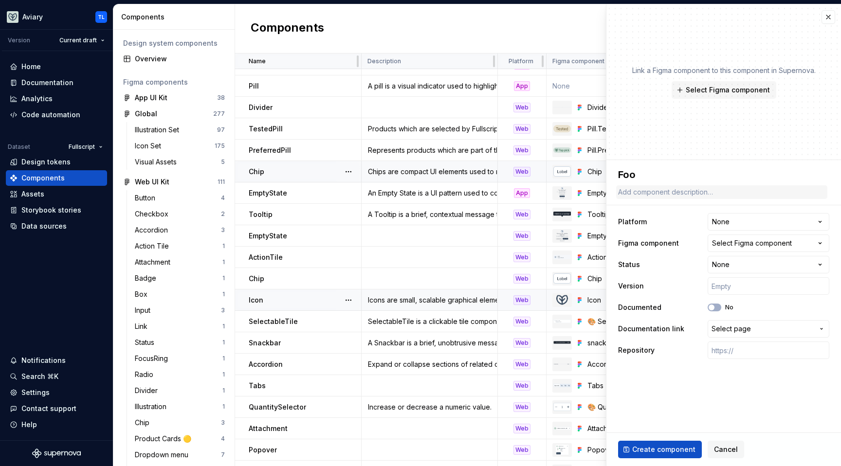
type textarea "Foop"
type textarea "*"
type textarea "Foopt"
type textarea "*"
type textarea "Foopter"
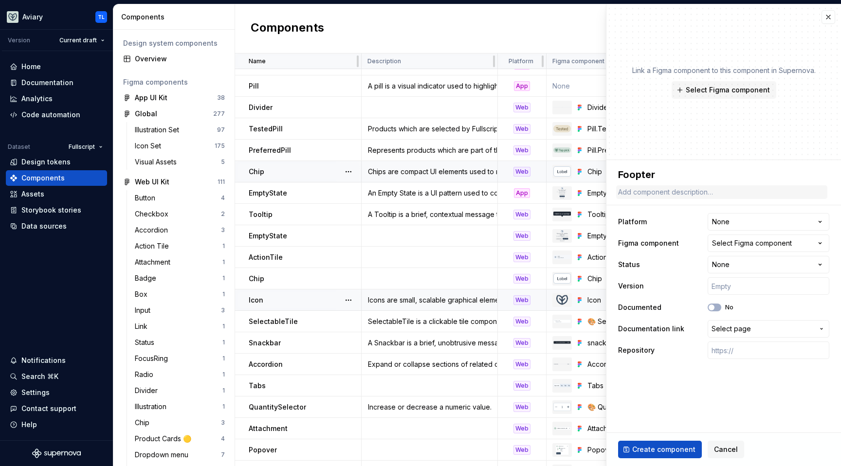
type textarea "*"
type textarea "Foopte"
type textarea "*"
type textarea "Foopt"
type textarea "*"
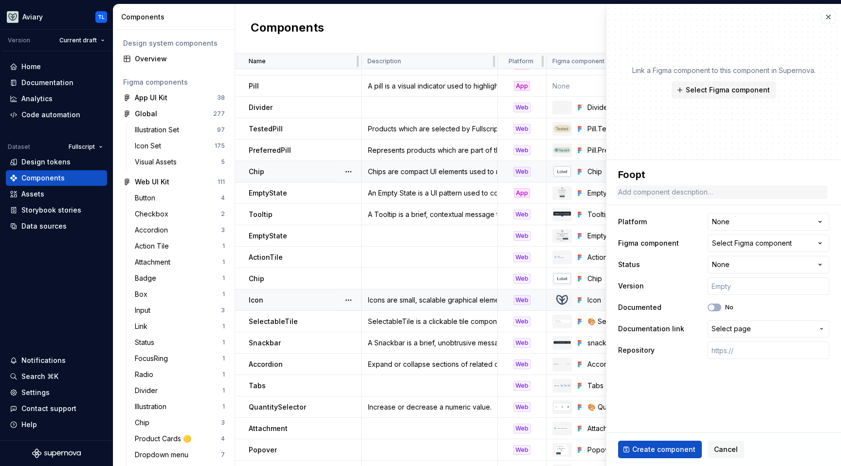
type textarea "Foop"
type textarea "*"
type textarea "Fooe"
type textarea "*"
type textarea "Foot"
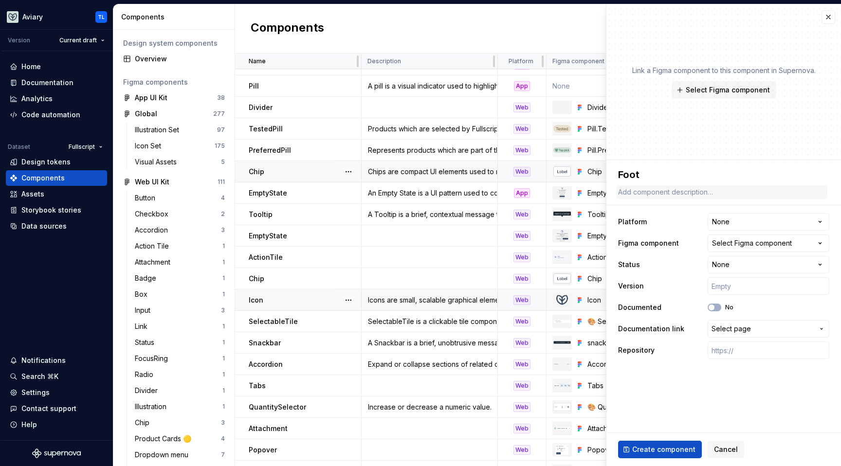
type textarea "*"
type textarea "[PERSON_NAME]"
type textarea "*"
type textarea "Footer"
type textarea "*"
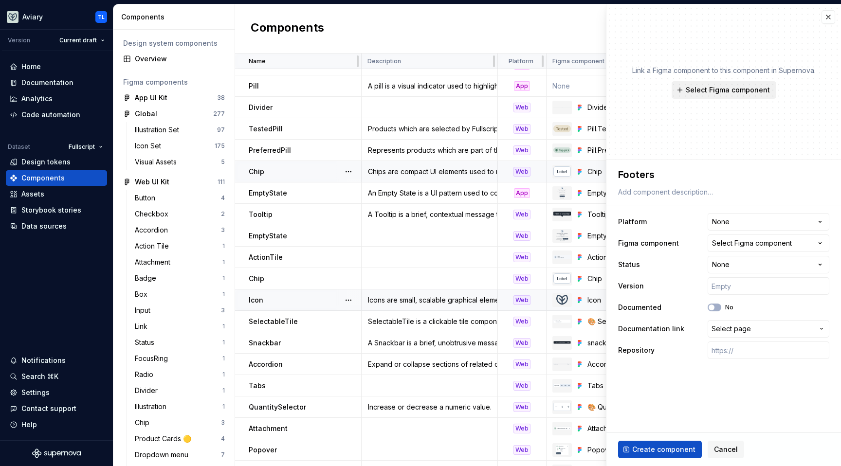
type textarea "Footers"
click at [713, 95] on button "Select Figma component" at bounding box center [724, 90] width 105 height 18
type textarea "*"
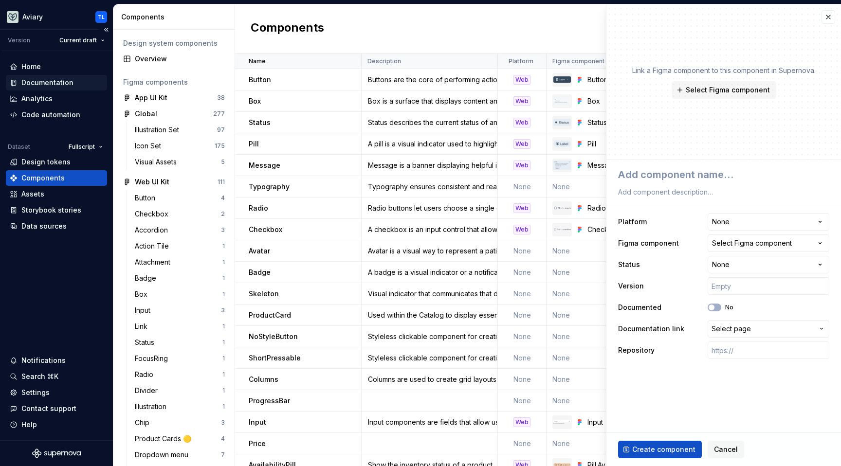
click at [45, 82] on div "Documentation" at bounding box center [47, 83] width 52 height 10
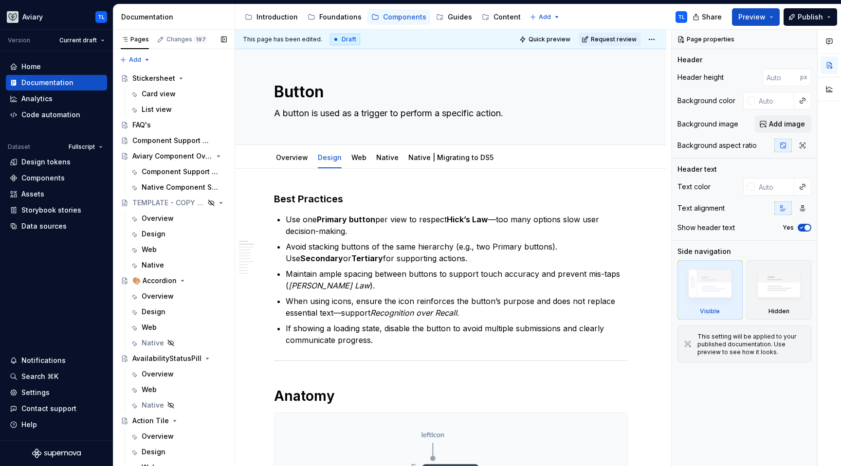
click at [0, 0] on button "Page tree" at bounding box center [0, 0] width 0 height 0
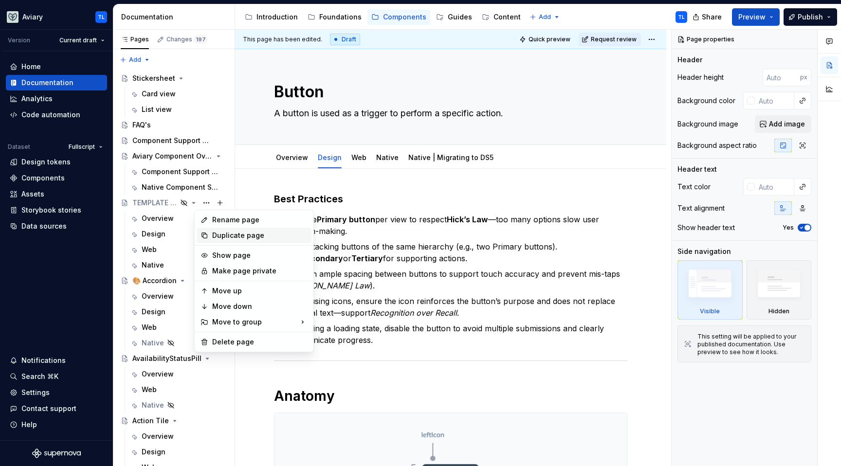
click at [218, 239] on div "Duplicate page" at bounding box center [259, 236] width 95 height 10
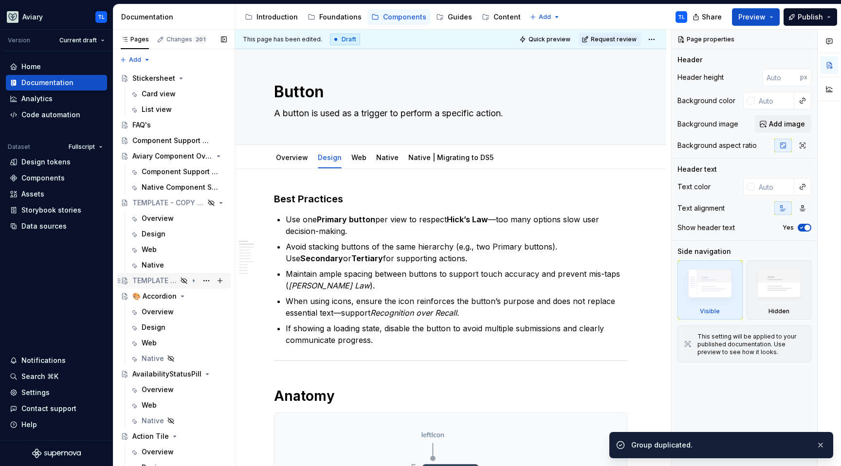
click at [162, 280] on div "TEMPLATE - COPY ME" at bounding box center [154, 281] width 45 height 10
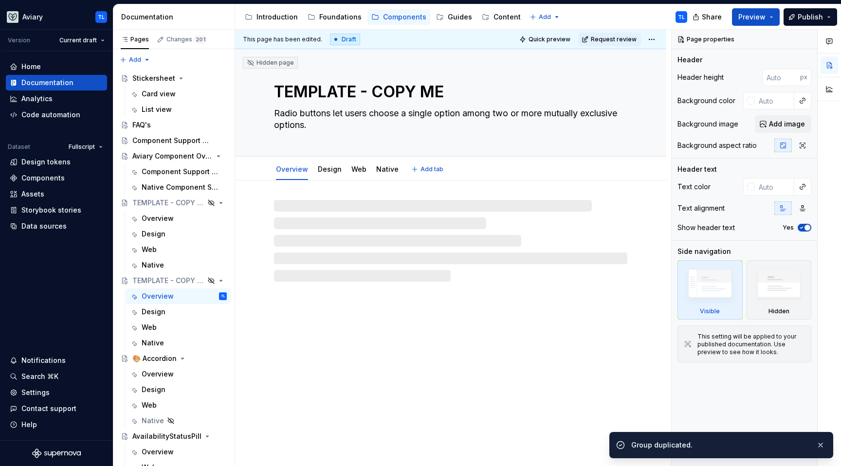
click at [361, 86] on textarea "TEMPLATE - COPY ME" at bounding box center [448, 91] width 353 height 23
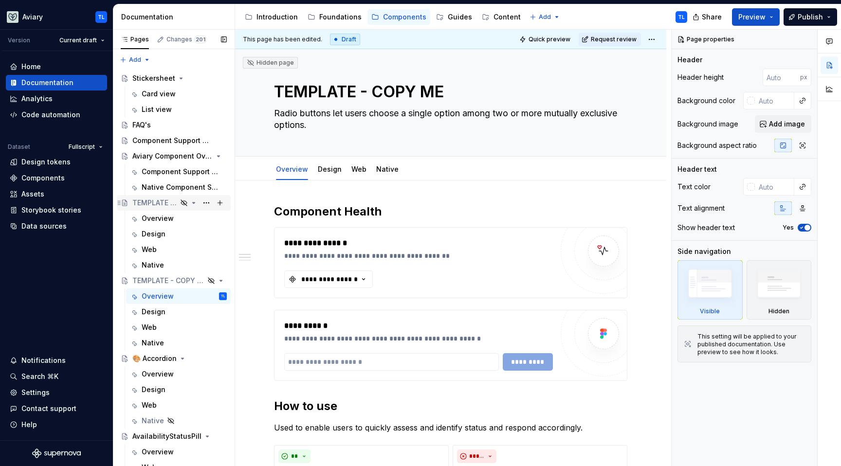
click at [161, 202] on div "TEMPLATE - COPY ME" at bounding box center [154, 203] width 45 height 10
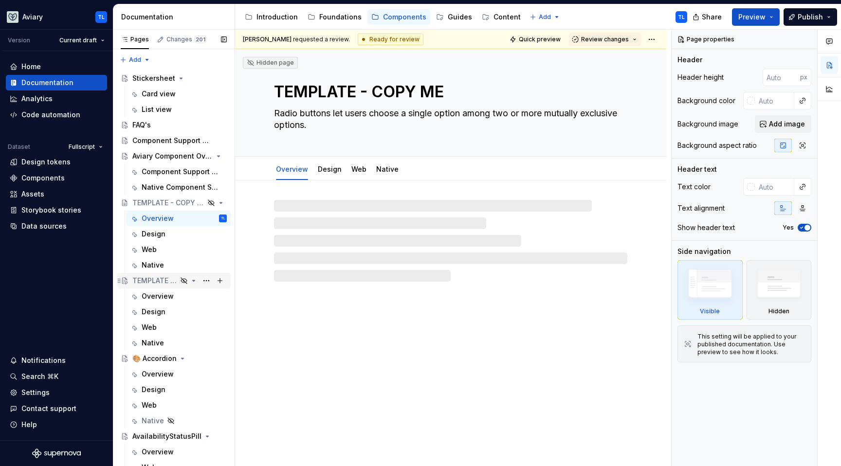
click at [143, 278] on div "TEMPLATE - COPY ME" at bounding box center [154, 281] width 45 height 10
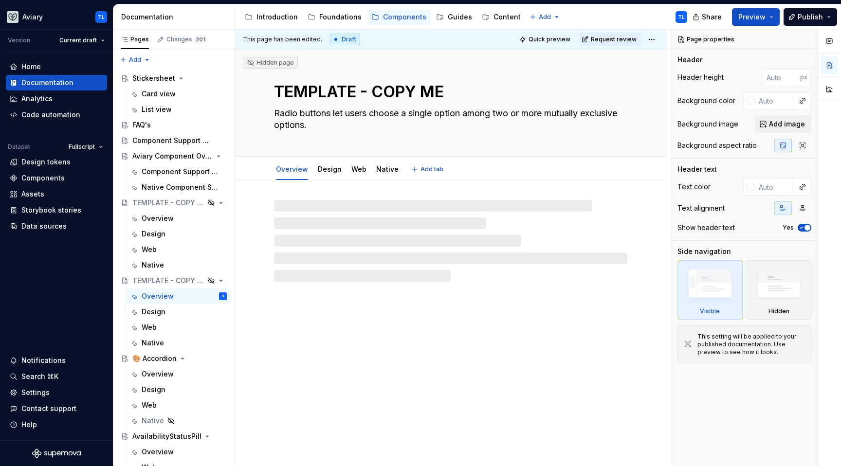
click at [336, 89] on textarea "TEMPLATE - COPY ME" at bounding box center [448, 91] width 353 height 23
type textarea "*"
type textarea "A"
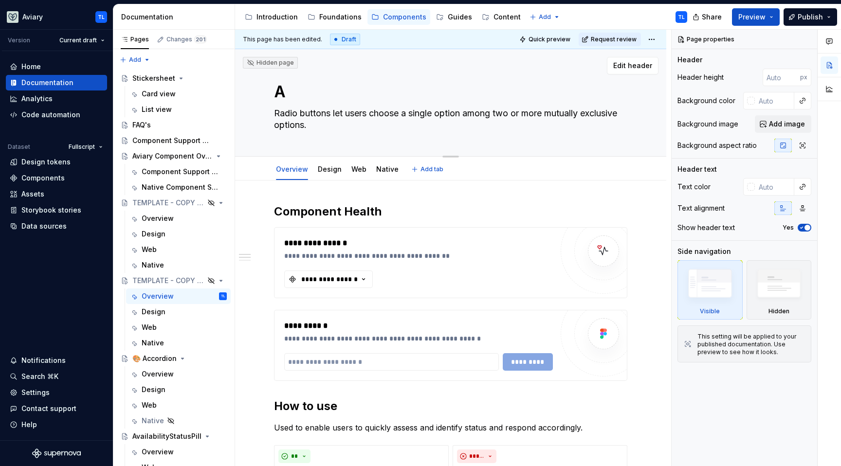
type textarea "*"
type textarea "At"
type textarea "*"
type textarea "Att"
type textarea "*"
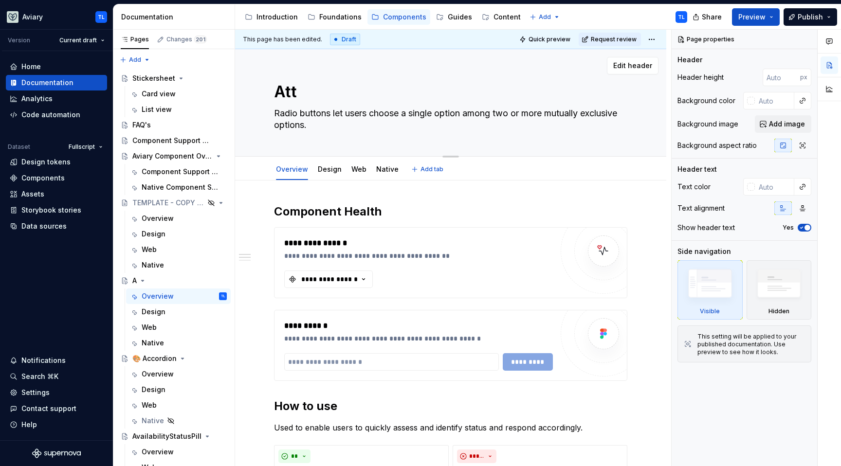
type textarea "Atta"
type textarea "*"
type textarea "Attac"
type textarea "*"
type textarea "Attach"
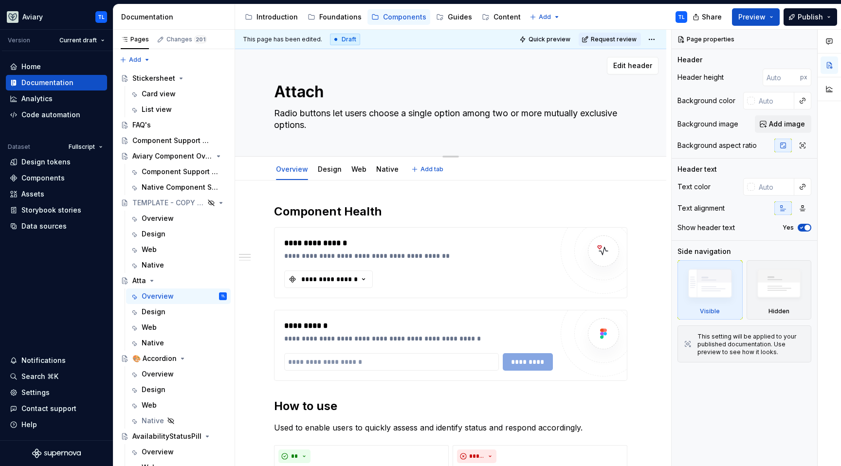
type textarea "*"
type textarea "Attachme"
type textarea "*"
type textarea "Attachmen"
type textarea "*"
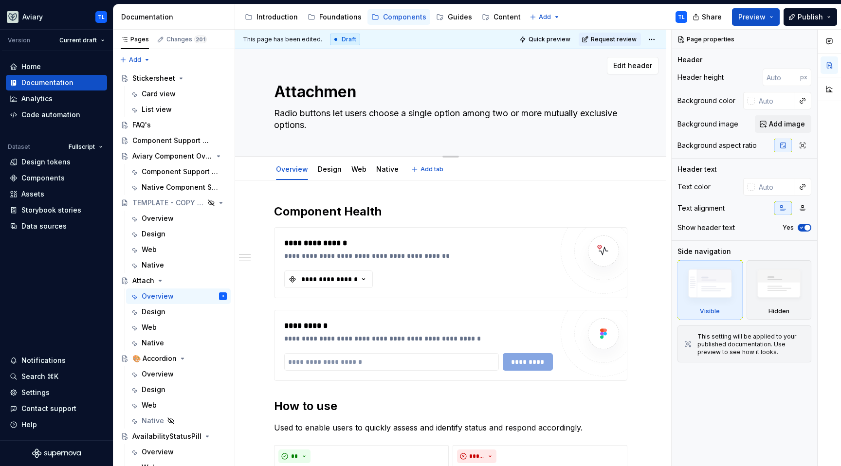
type textarea "Attachment"
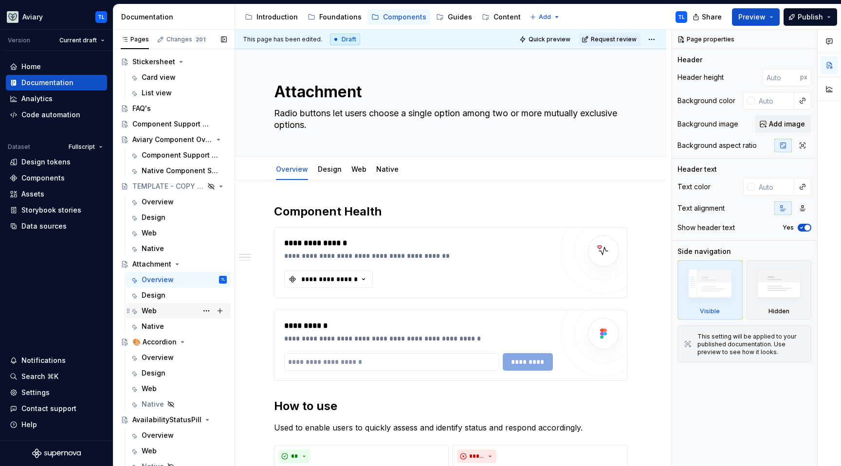
scroll to position [41, 0]
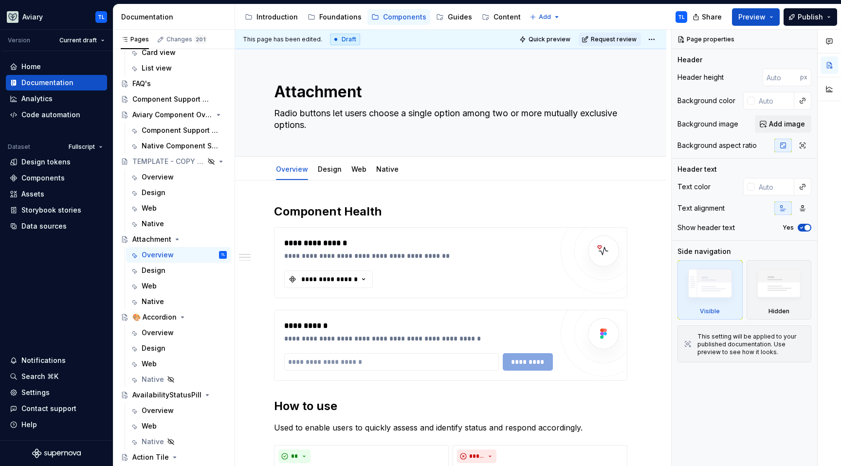
type textarea "*"
type textarea "Attachment"
click at [205, 161] on button "Page tree" at bounding box center [207, 162] width 14 height 14
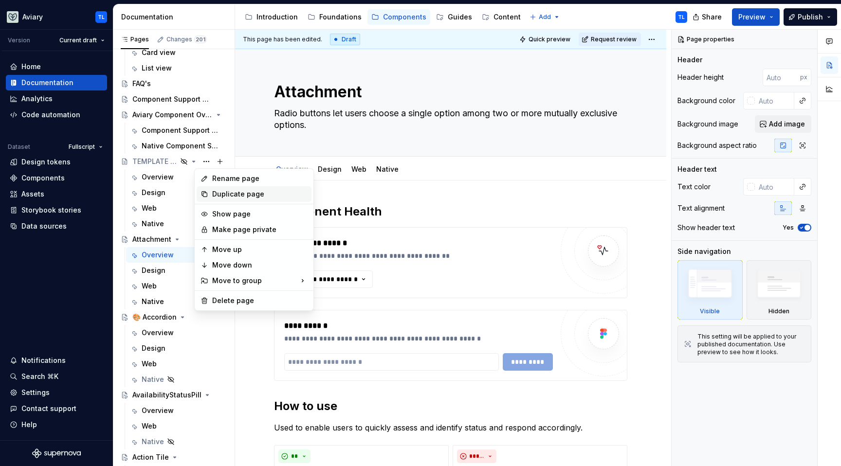
click at [239, 193] on div "Duplicate page" at bounding box center [259, 194] width 95 height 10
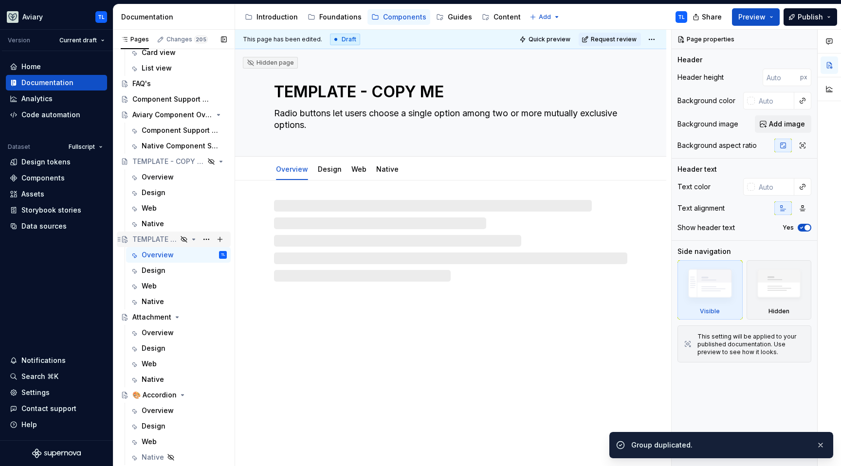
click at [156, 238] on div "TEMPLATE - COPY ME" at bounding box center [154, 240] width 45 height 10
click at [331, 93] on textarea "TEMPLATE - COPY ME" at bounding box center [448, 91] width 353 height 23
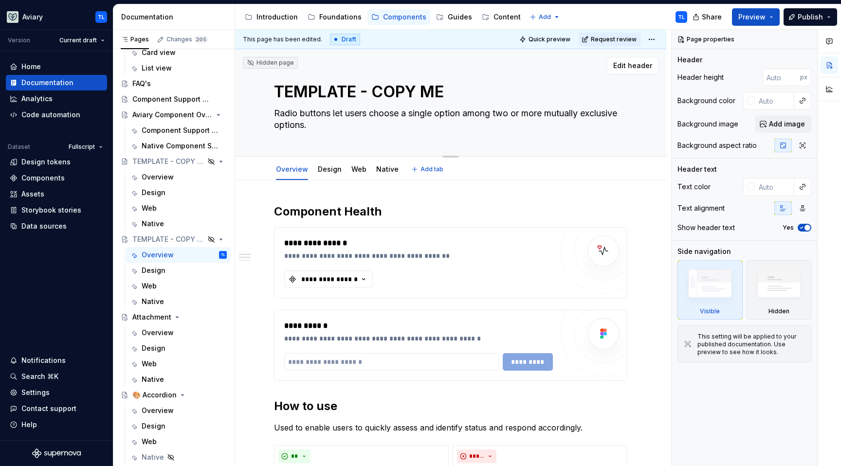
type textarea "*"
type textarea "P"
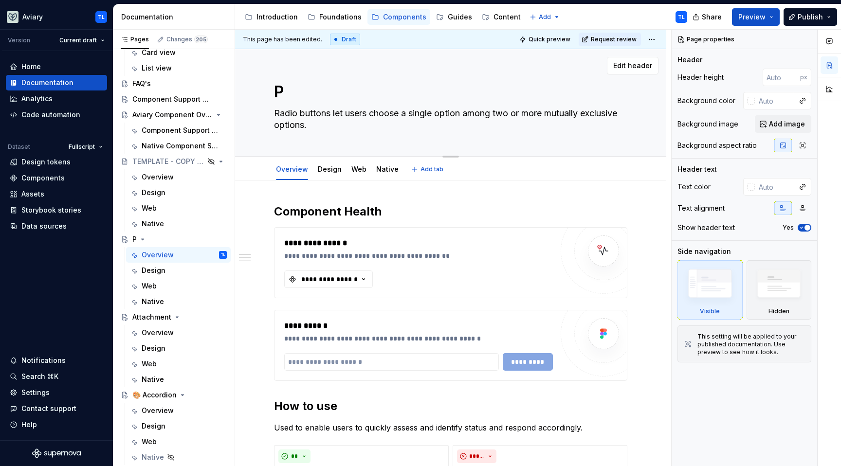
type textarea "*"
type textarea "Po"
type textarea "*"
type textarea "Pop"
type textarea "*"
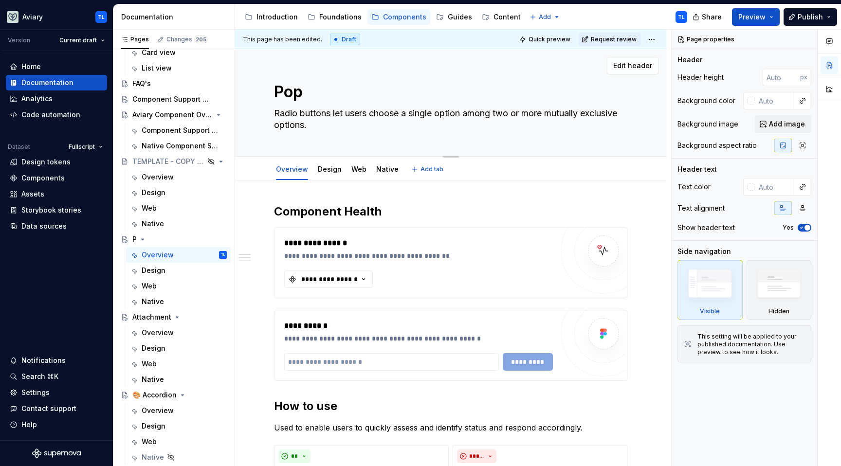
type textarea "Popo"
type textarea "*"
type textarea "Popov"
type textarea "*"
type textarea "[PERSON_NAME]"
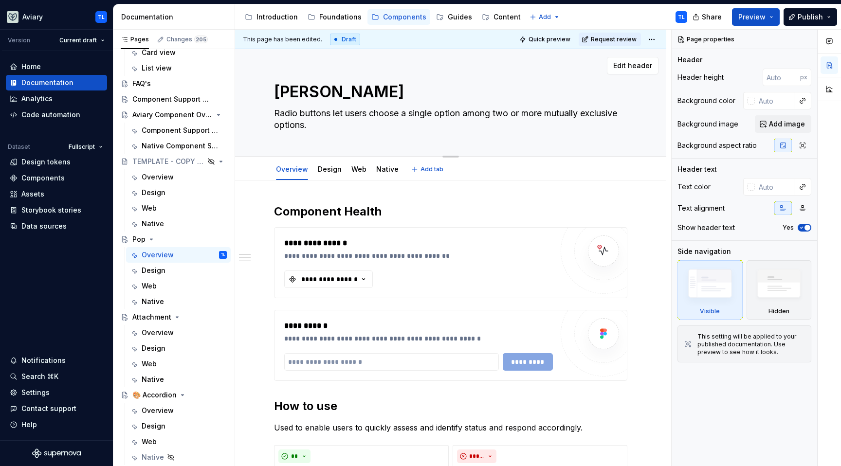
type textarea "*"
type textarea "Popover"
click at [394, 83] on textarea "Popover" at bounding box center [448, 91] width 353 height 23
type textarea "*"
type textarea "Popover"
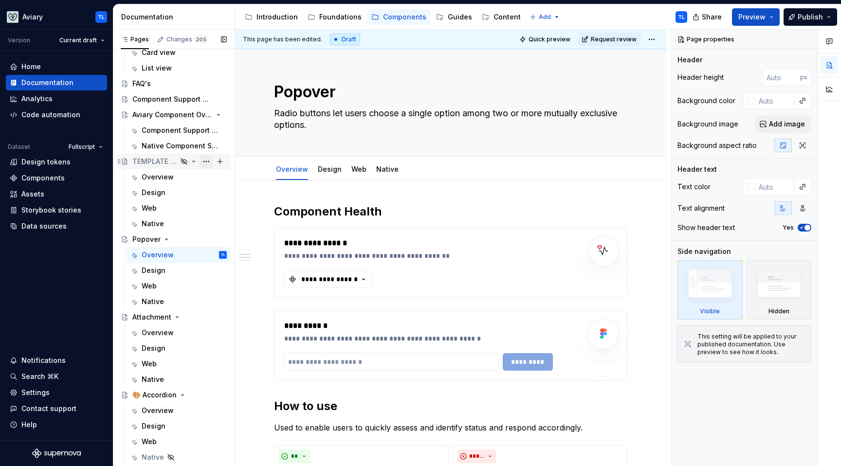
click at [200, 160] on button "Page tree" at bounding box center [207, 162] width 14 height 14
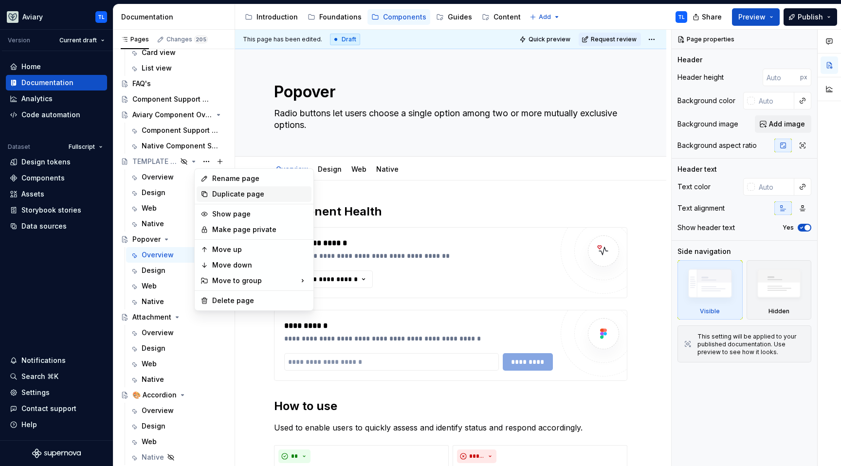
click at [228, 194] on div "Duplicate page" at bounding box center [259, 194] width 95 height 10
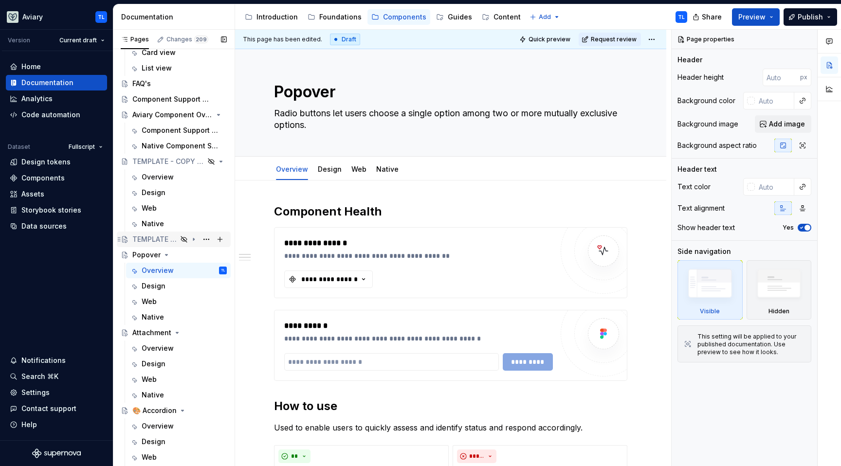
click at [155, 246] on div "TEMPLATE - COPY ME" at bounding box center [174, 240] width 114 height 16
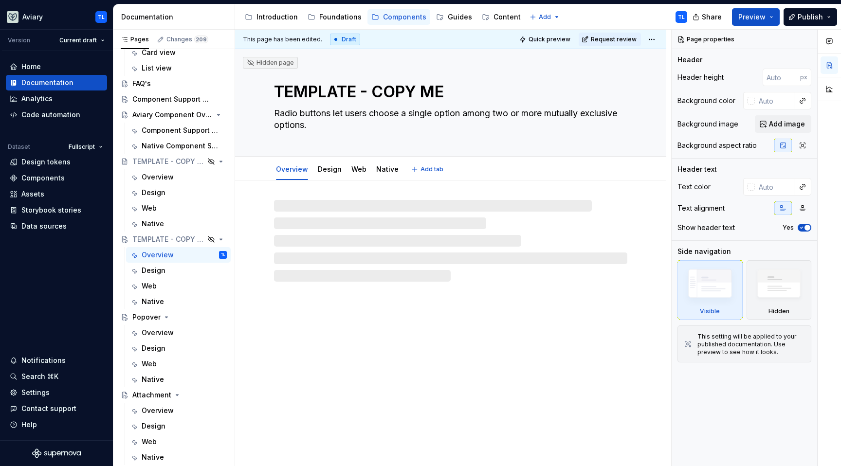
click at [311, 89] on textarea "TEMPLATE - COPY ME" at bounding box center [448, 91] width 353 height 23
click at [310, 89] on textarea "TEMPLATE - COPY ME" at bounding box center [448, 91] width 353 height 23
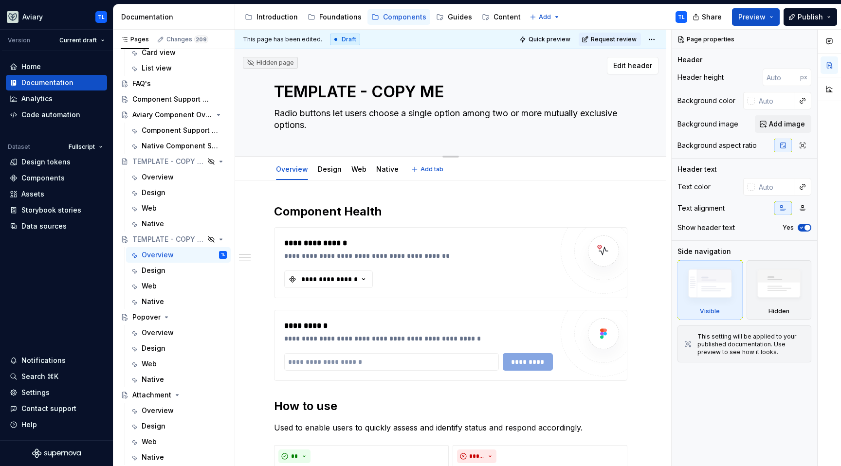
click at [310, 89] on textarea "TEMPLATE - COPY ME" at bounding box center [448, 91] width 353 height 23
click at [311, 90] on textarea "TEMPLATE - COPY ME" at bounding box center [448, 91] width 353 height 23
type textarea "*"
type textarea "P"
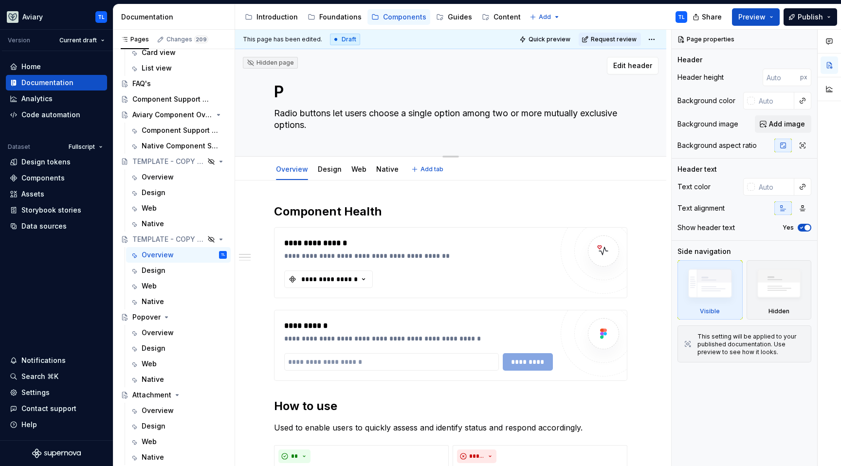
type textarea "*"
type textarea "Pa"
type textarea "*"
type textarea "Pag"
type textarea "*"
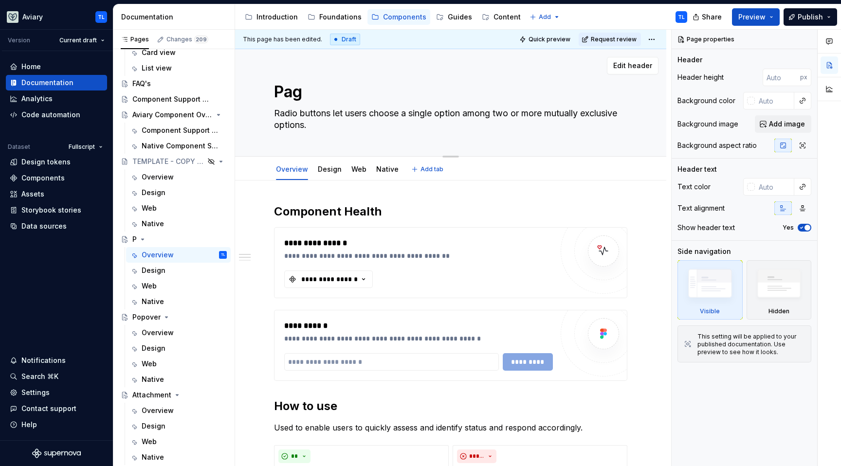
type textarea "Page"
type textarea "*"
type textarea "Page"
click at [449, 80] on div "Page Radio buttons let users choose a single option among two or more mutually …" at bounding box center [450, 102] width 353 height 107
click at [202, 162] on button "Page tree" at bounding box center [207, 162] width 14 height 14
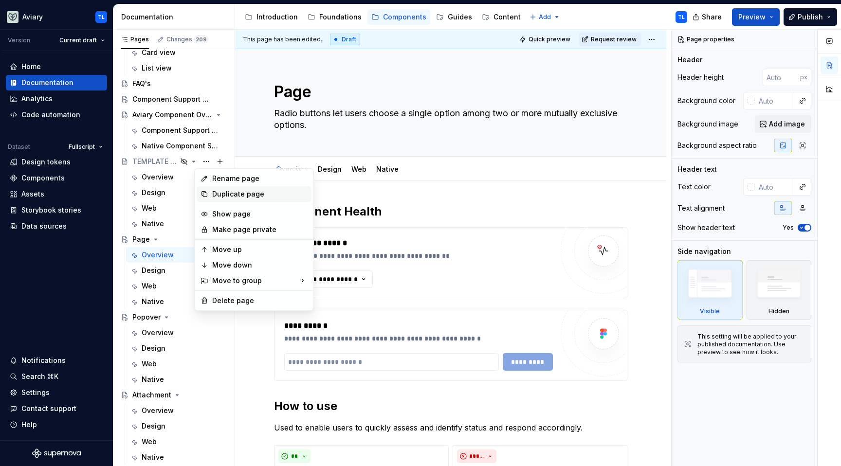
click at [227, 197] on div "Duplicate page" at bounding box center [259, 194] width 95 height 10
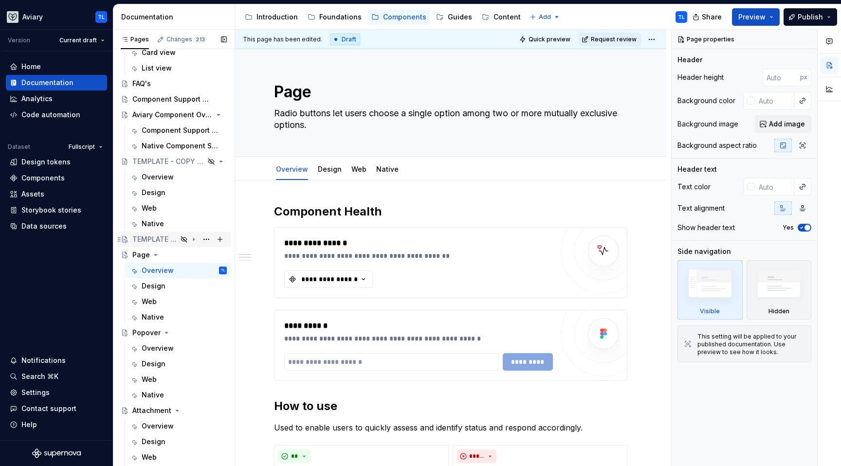
click at [153, 239] on div "TEMPLATE - COPY ME" at bounding box center [154, 240] width 45 height 10
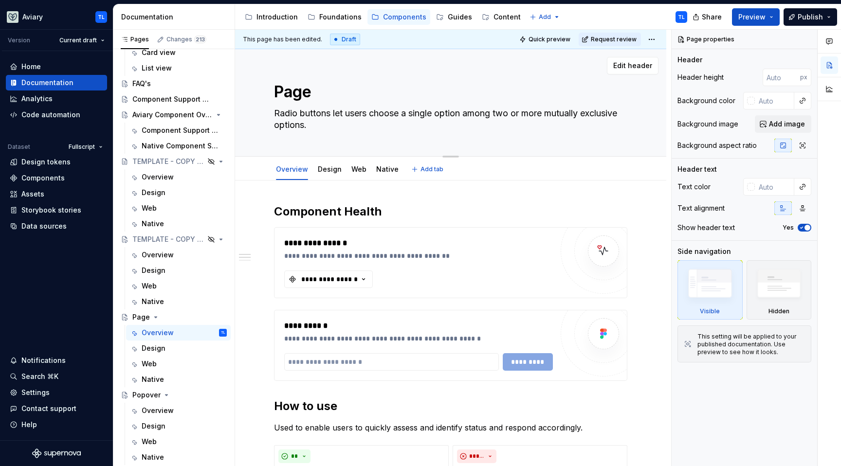
click at [305, 92] on textarea "Page" at bounding box center [448, 91] width 353 height 23
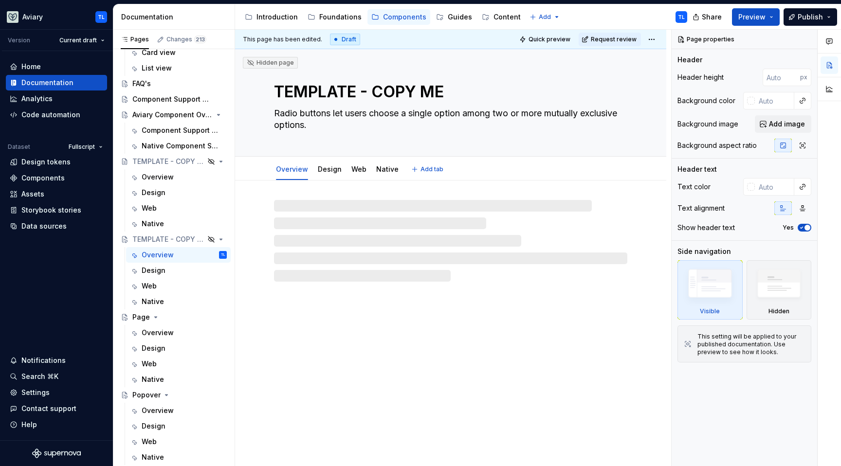
click at [351, 82] on textarea "TEMPLATE - COPY ME" at bounding box center [448, 91] width 353 height 23
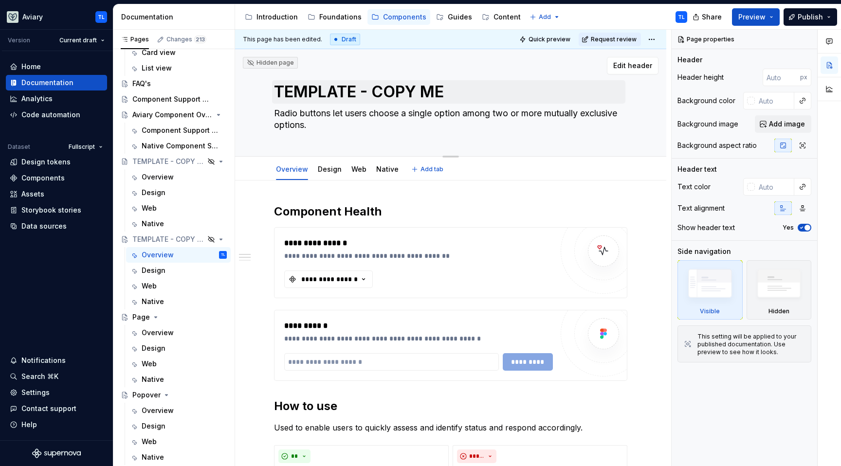
click at [351, 92] on textarea "TEMPLATE - COPY ME" at bounding box center [448, 91] width 353 height 23
type textarea "*"
type textarea "F"
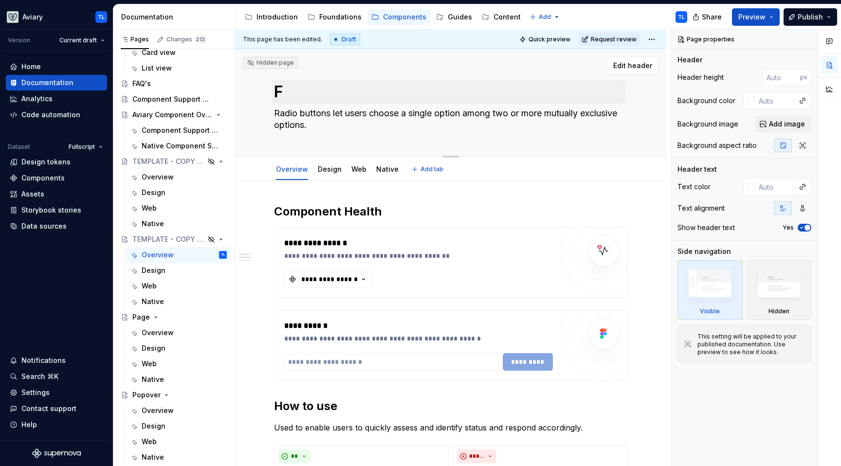
type textarea "*"
type textarea "Fo"
type textarea "*"
type textarea "Foo"
type textarea "*"
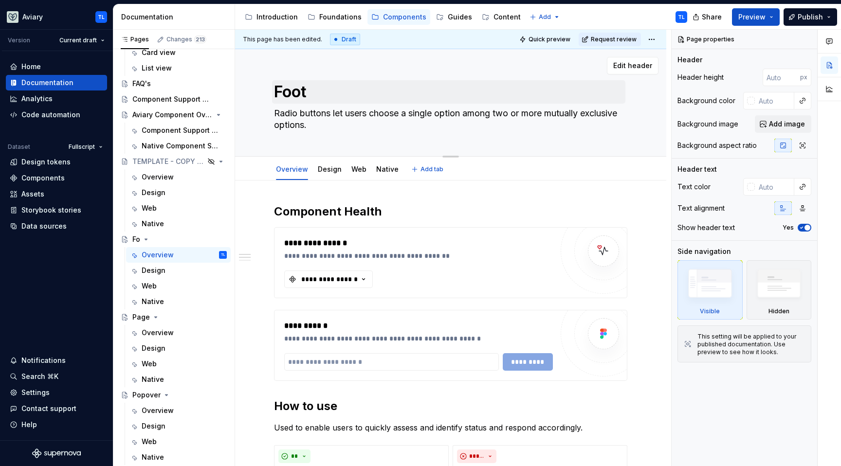
type textarea "[PERSON_NAME]"
type textarea "*"
type textarea "Footer"
type textarea "*"
type textarea "Footers"
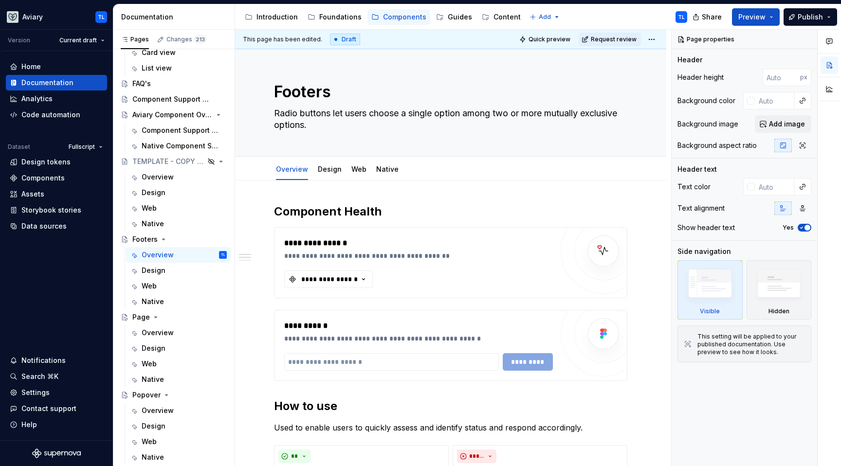
type textarea "*"
type textarea "Footers"
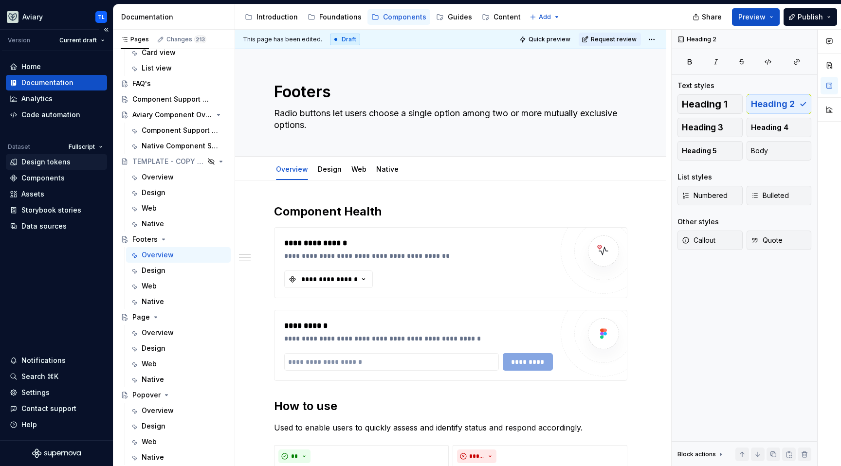
type textarea "*"
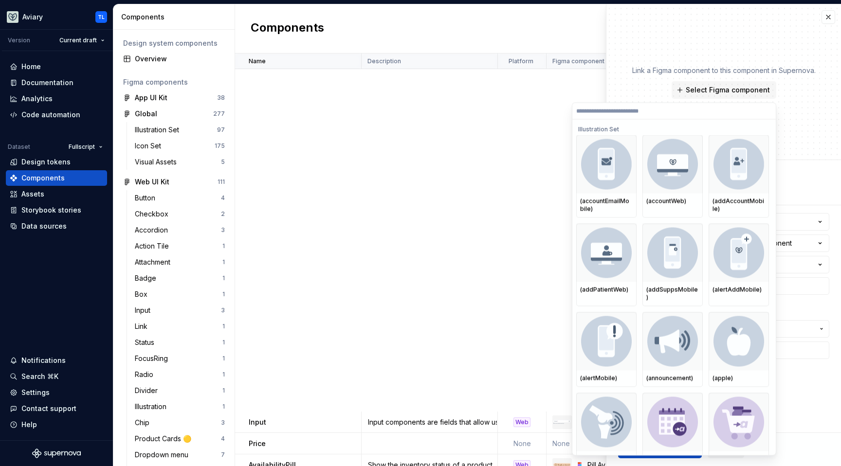
scroll to position [572, 0]
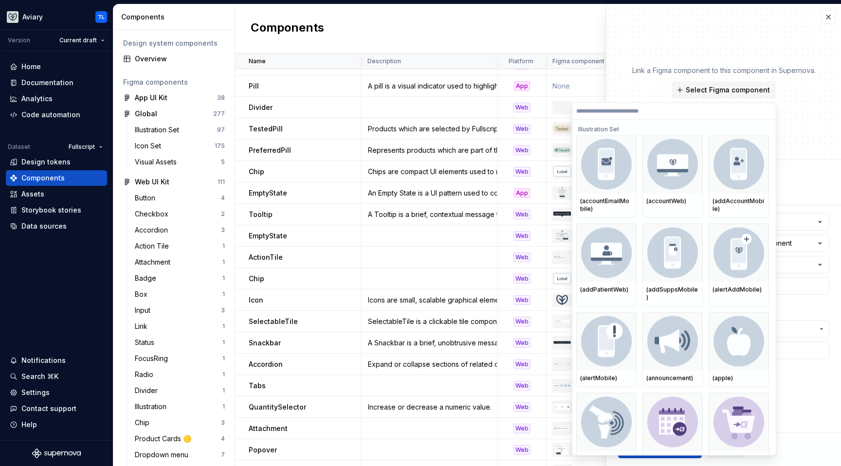
click at [642, 110] on input "search" at bounding box center [673, 111] width 203 height 8
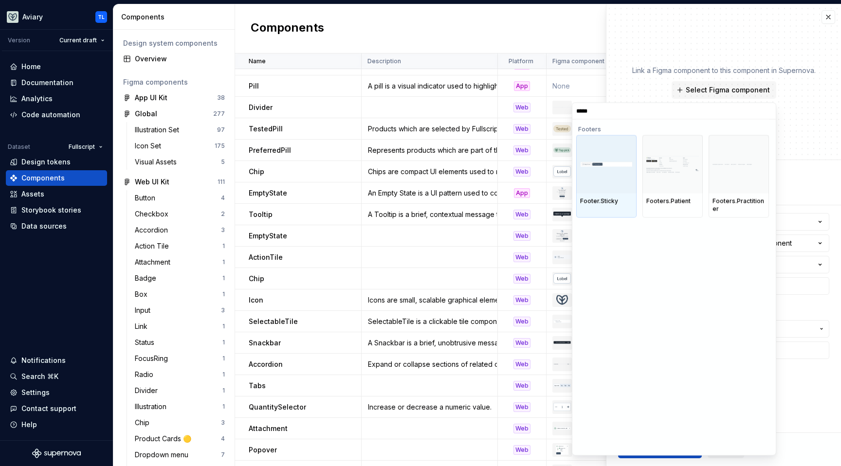
type input "******"
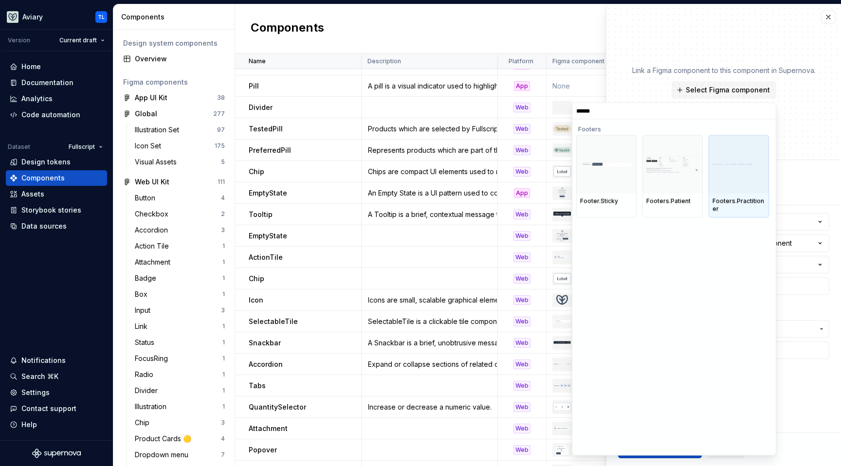
click at [734, 181] on div at bounding box center [739, 164] width 60 height 58
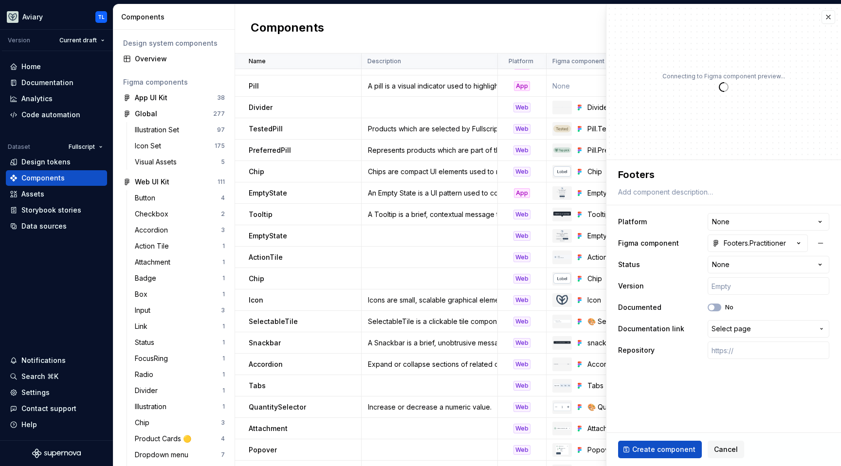
type textarea "*"
click at [726, 219] on html "Aviary TL Version Current draft Home Documentation Analytics Code automation Da…" at bounding box center [420, 233] width 841 height 466
select select "**********"
type textarea "*"
click at [736, 266] on html "Aviary TL Version Current draft Home Documentation Analytics Code automation Da…" at bounding box center [420, 233] width 841 height 466
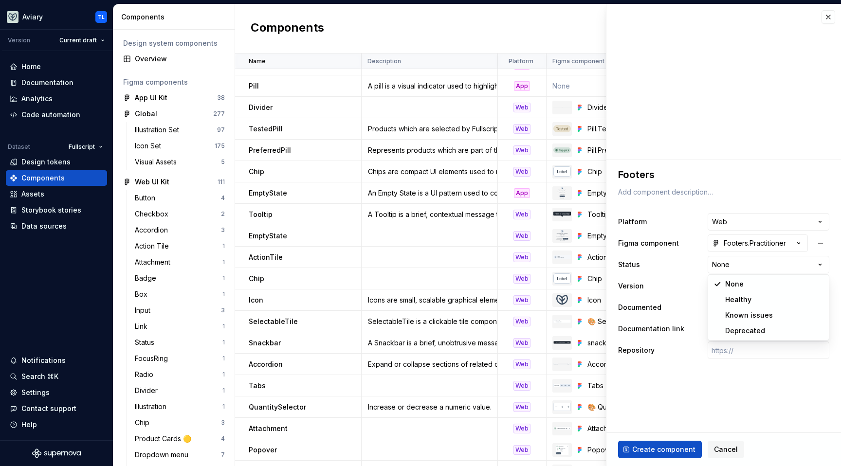
select select "**********"
type textarea "*"
click at [724, 310] on div "No" at bounding box center [721, 308] width 26 height 8
click at [727, 330] on span "Select page" at bounding box center [731, 329] width 39 height 10
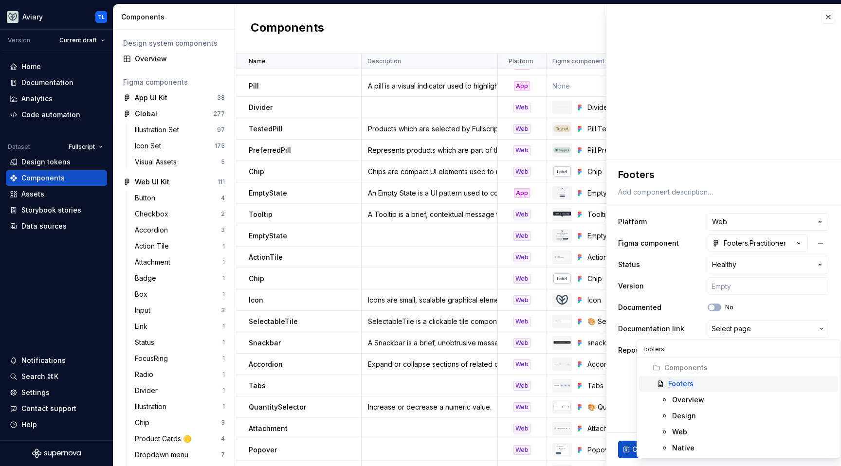
type input "footers"
click at [715, 379] on div "Footers" at bounding box center [751, 384] width 166 height 10
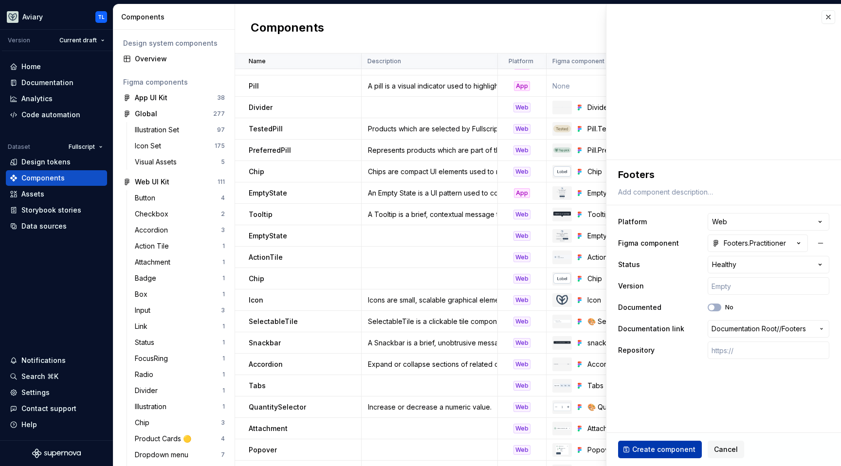
click at [677, 446] on span "Create component" at bounding box center [663, 450] width 63 height 10
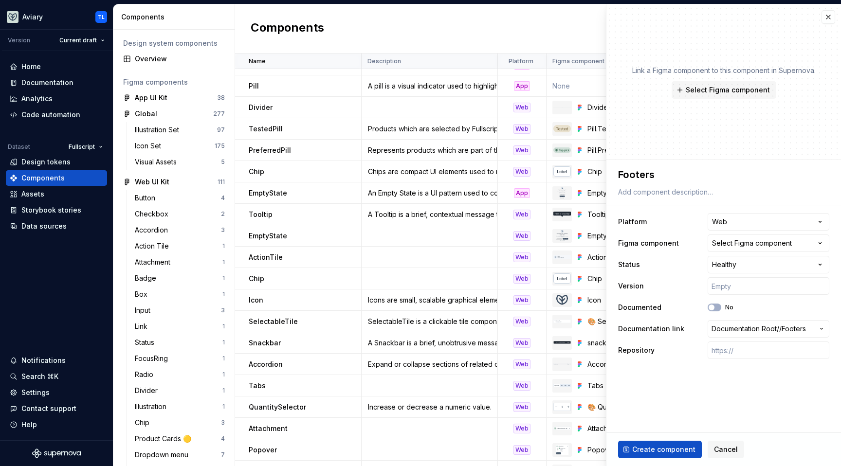
type textarea "*"
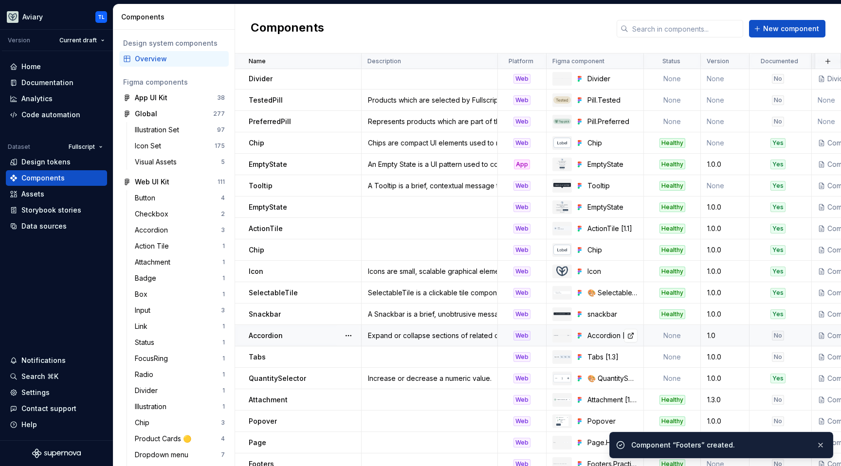
scroll to position [615, 0]
